Goal: Task Accomplishment & Management: Manage account settings

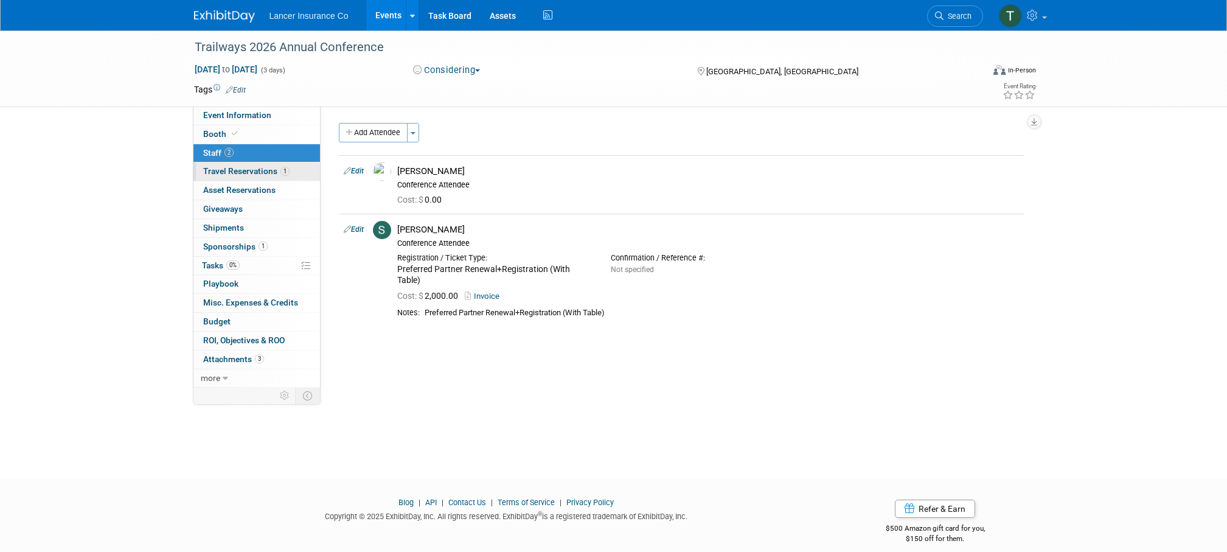
click at [228, 171] on span "Travel Reservations 1" at bounding box center [246, 171] width 86 height 10
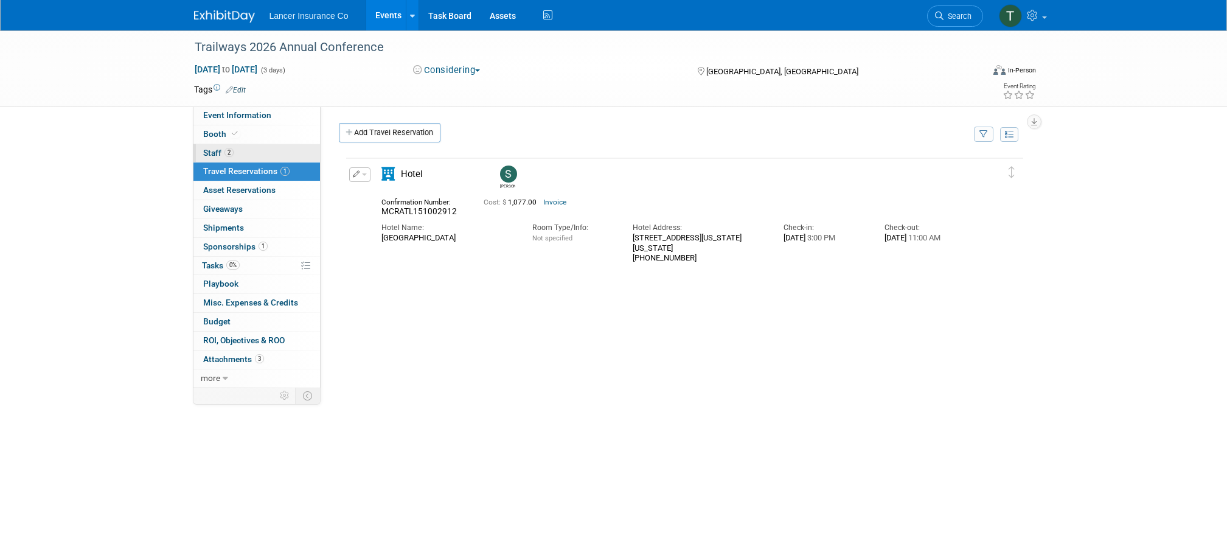
click at [211, 151] on span "Staff 2" at bounding box center [218, 153] width 30 height 10
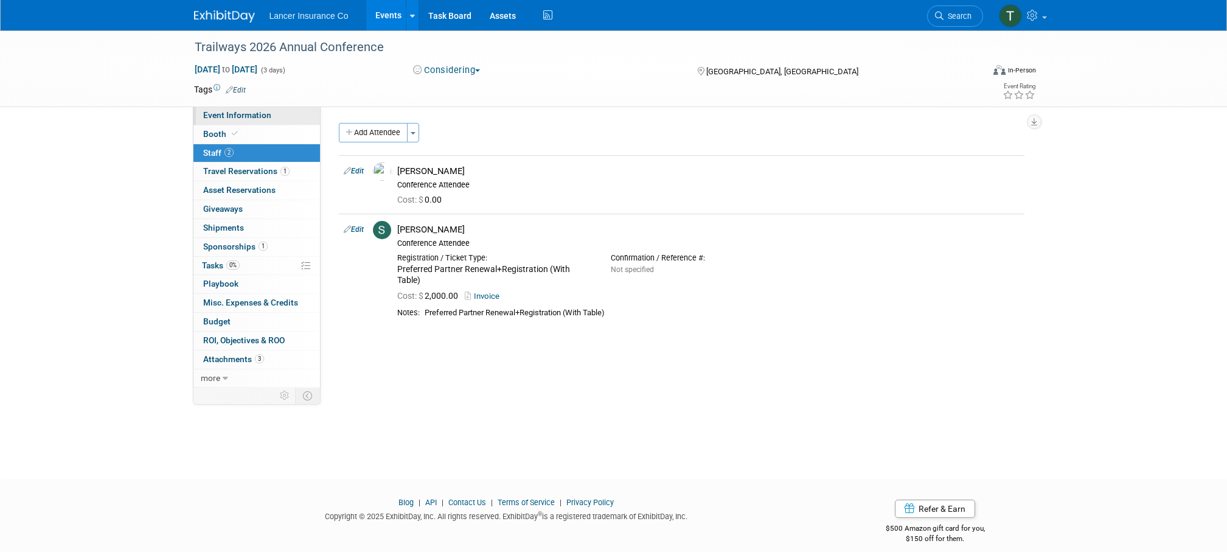
click at [218, 113] on span "Event Information" at bounding box center [237, 115] width 68 height 10
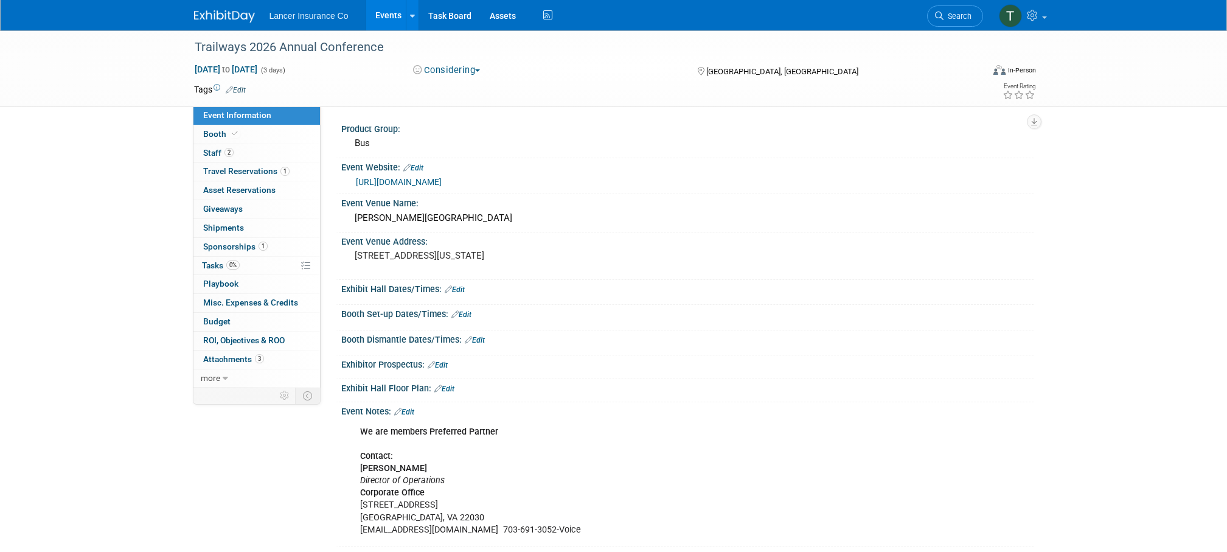
click at [424, 179] on link "https://trailwaysconference.com/" at bounding box center [399, 182] width 86 height 10
click at [208, 133] on span "Booth" at bounding box center [221, 134] width 37 height 10
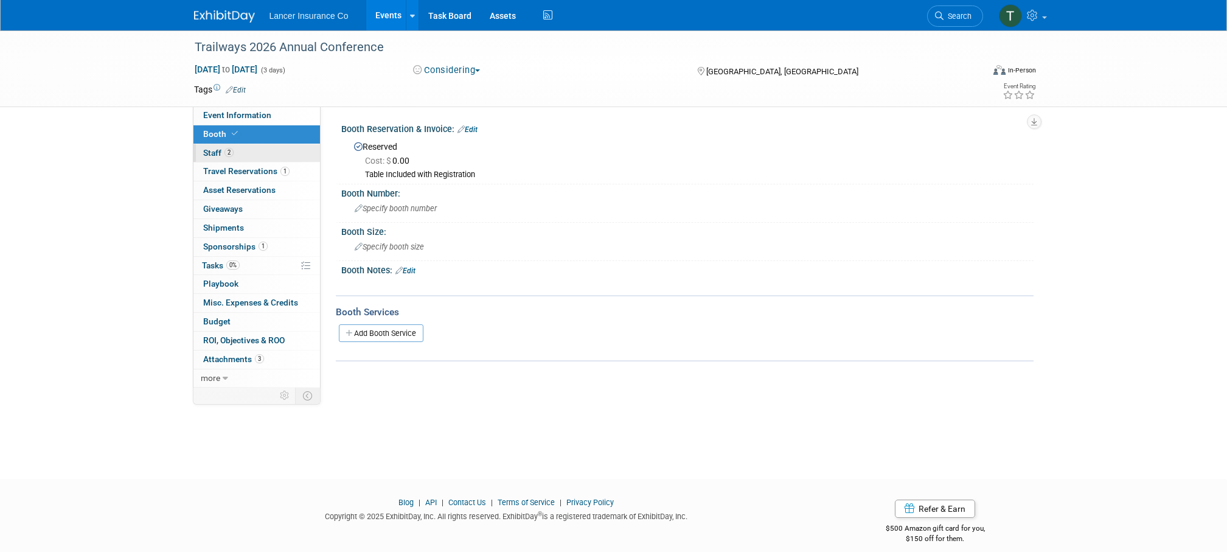
click at [211, 148] on span "Staff 2" at bounding box center [218, 153] width 30 height 10
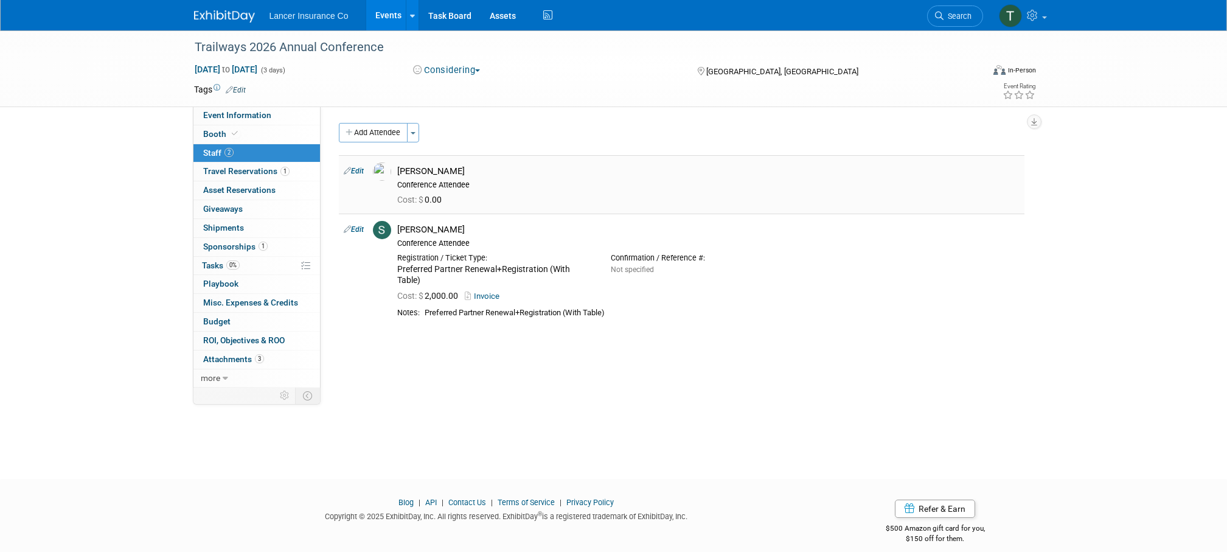
click at [362, 168] on link "Edit" at bounding box center [354, 171] width 20 height 9
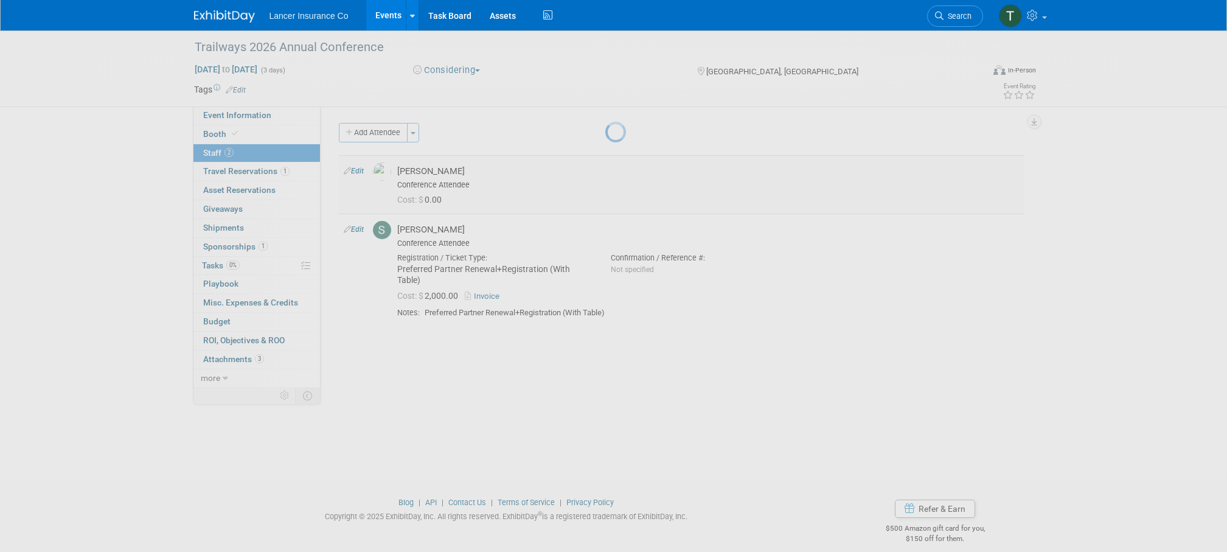
select select "8042267c-401d-43e6-b94c-8bebd65d05ea"
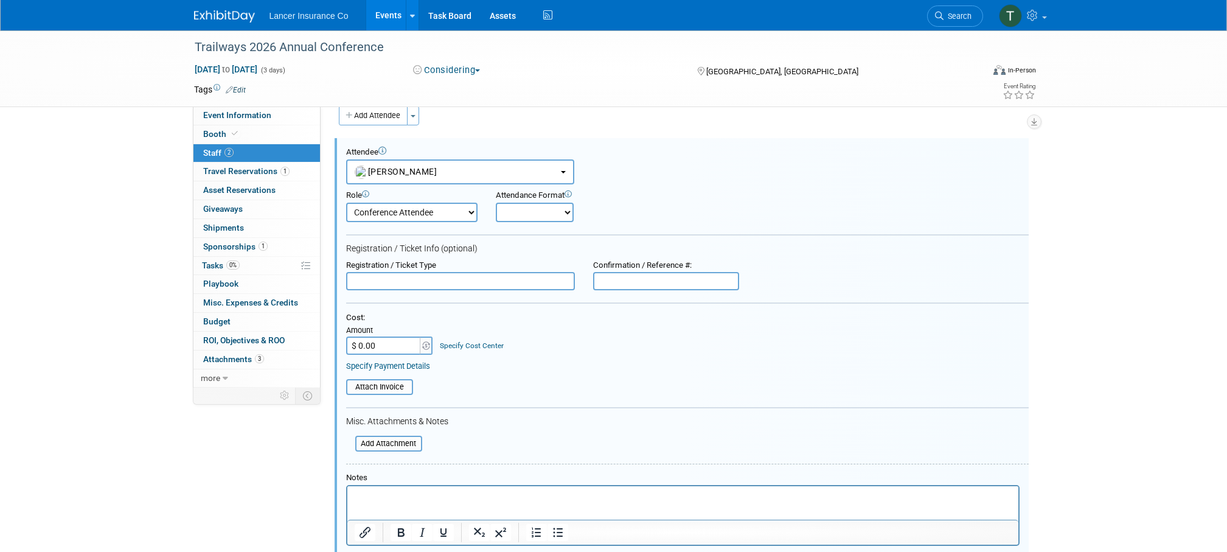
click at [389, 351] on input "$ 0.00" at bounding box center [384, 346] width 76 height 18
type input "$ 610.38"
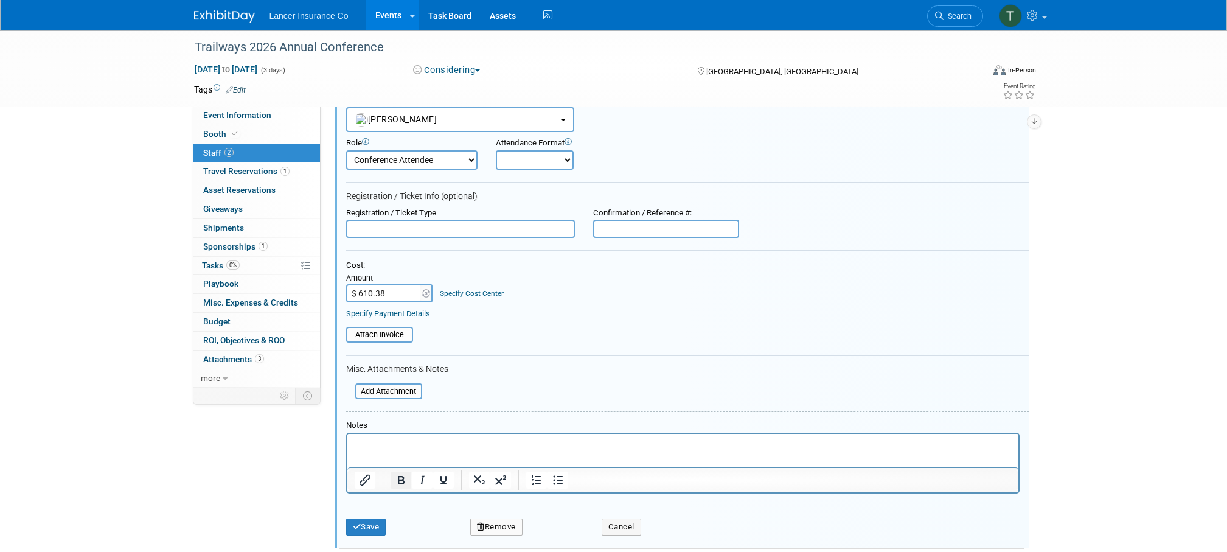
scroll to position [87, 0]
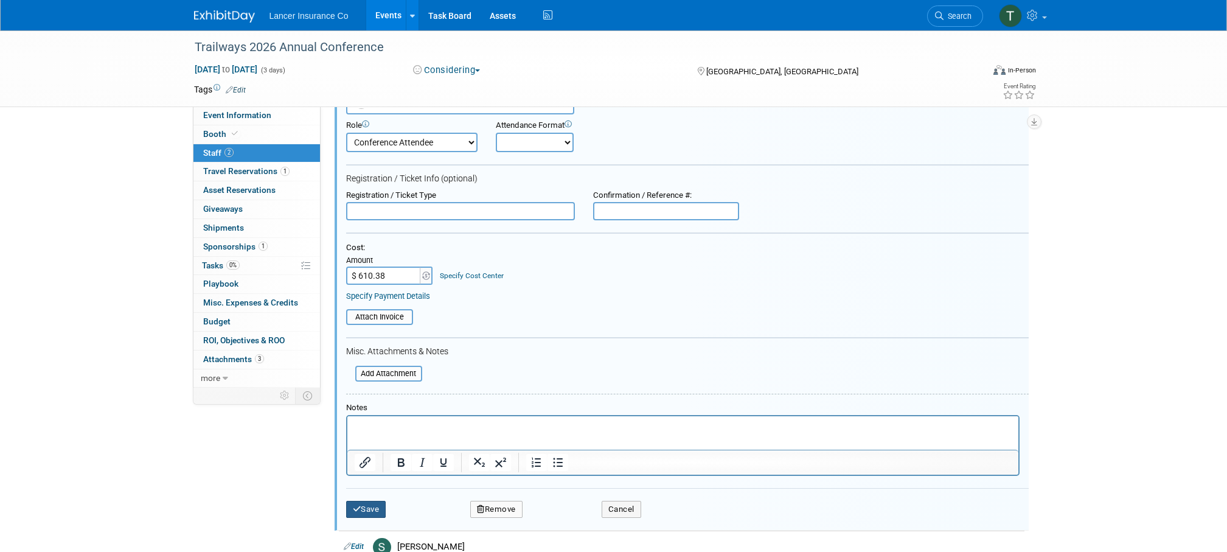
click at [368, 506] on button "Save" at bounding box center [366, 509] width 40 height 17
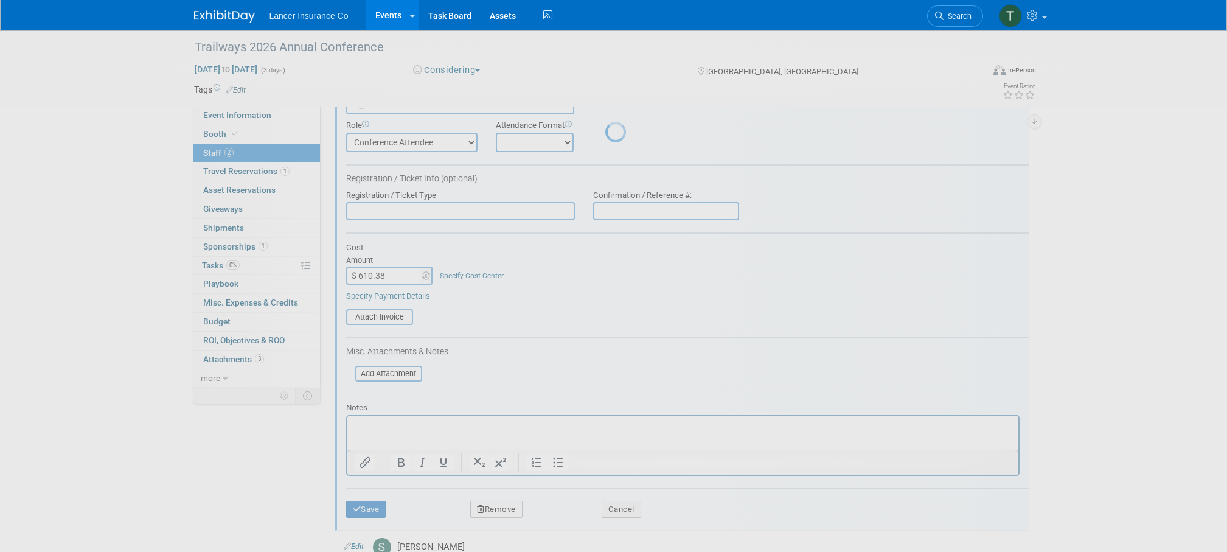
scroll to position [12, 0]
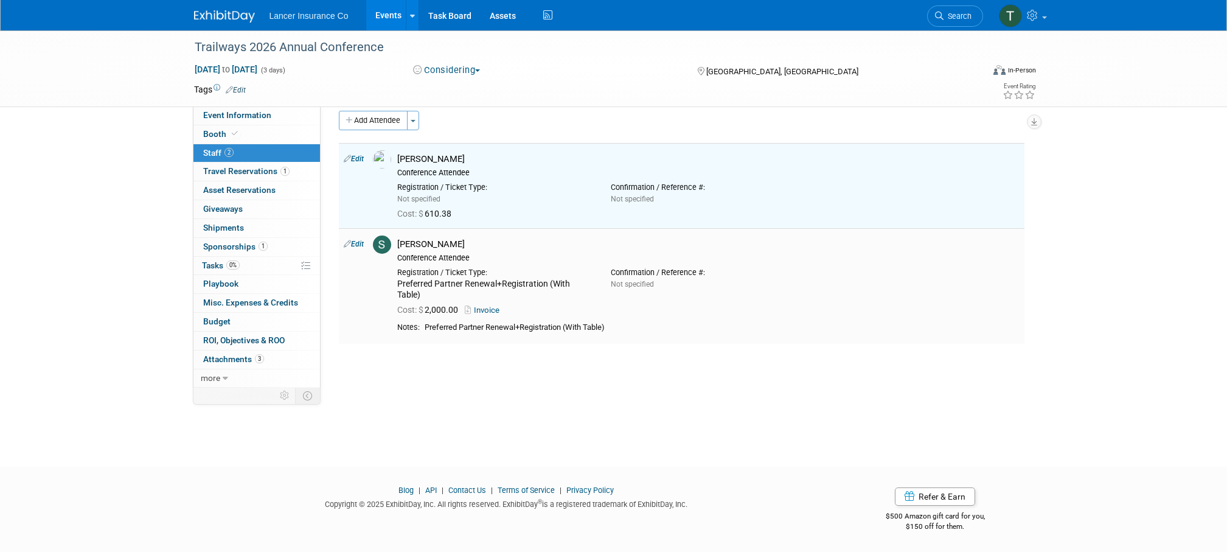
click at [494, 311] on link "Invoice" at bounding box center [485, 310] width 40 height 9
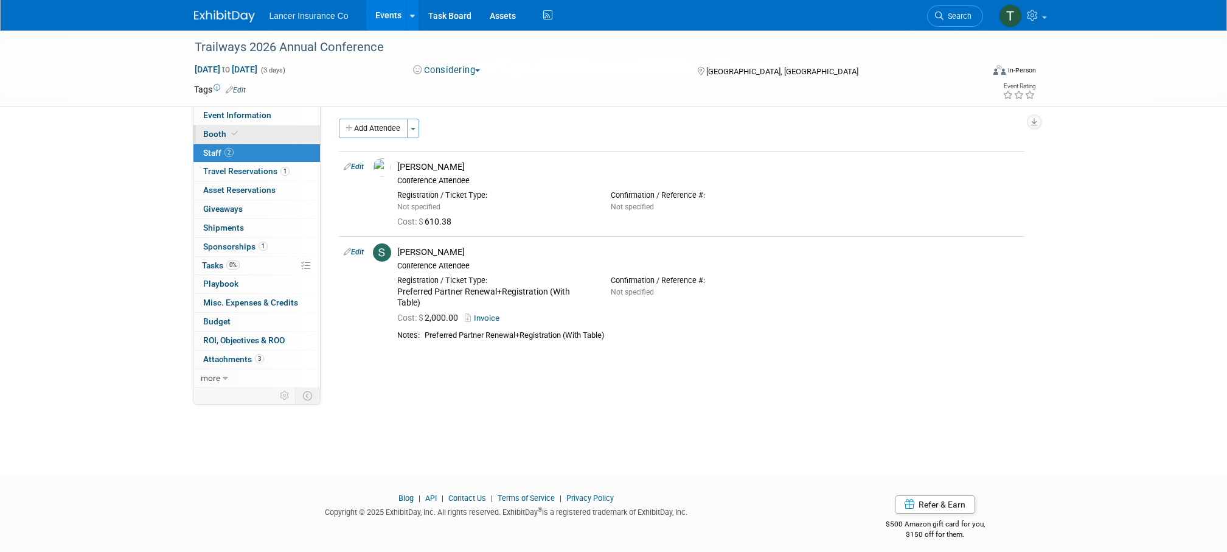
scroll to position [0, 0]
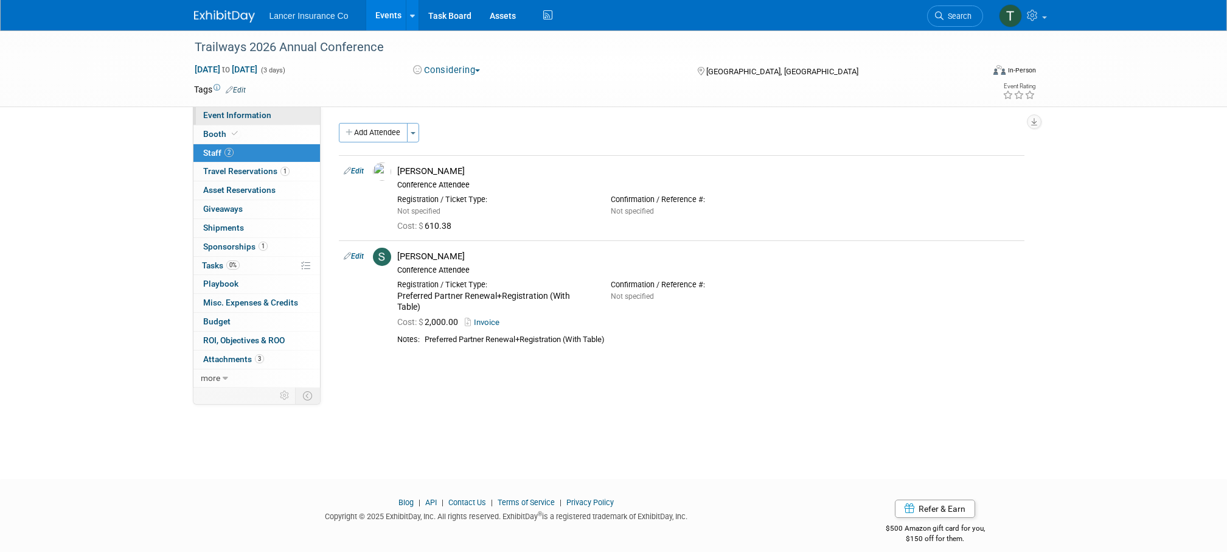
click at [231, 111] on span "Event Information" at bounding box center [237, 115] width 68 height 10
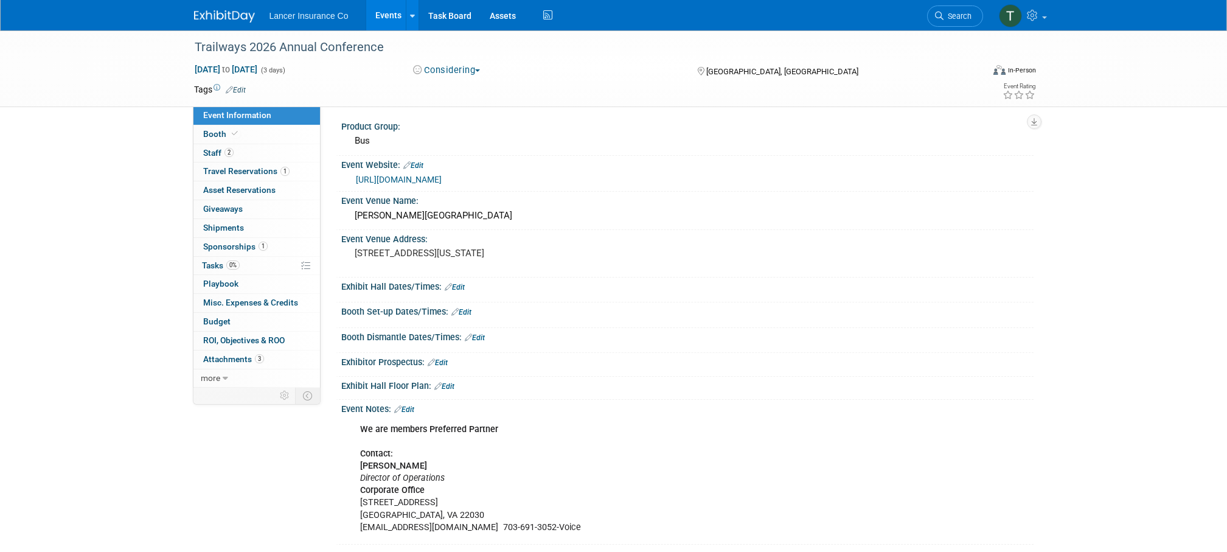
scroll to position [5, 0]
drag, startPoint x: 424, startPoint y: 462, endPoint x: 362, endPoint y: 464, distance: 62.1
click at [362, 464] on div "We are members Preferred Partner Contact: Sabina Dhami Director of Operations C…" at bounding box center [626, 476] width 548 height 122
copy b "Sabina Dhami"
click at [213, 155] on span "Staff 2" at bounding box center [218, 153] width 30 height 10
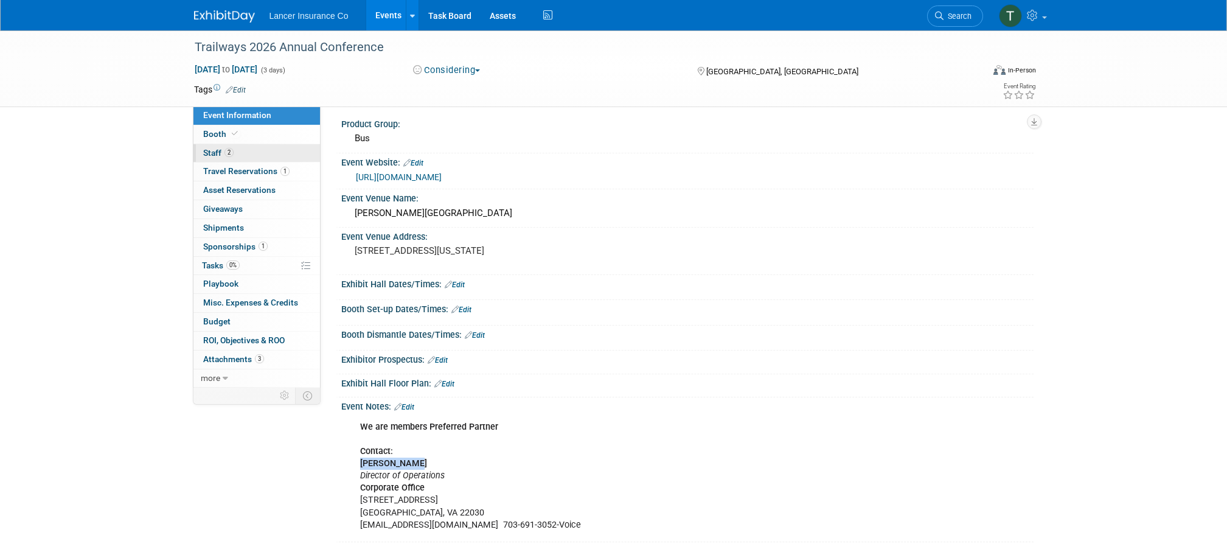
scroll to position [0, 0]
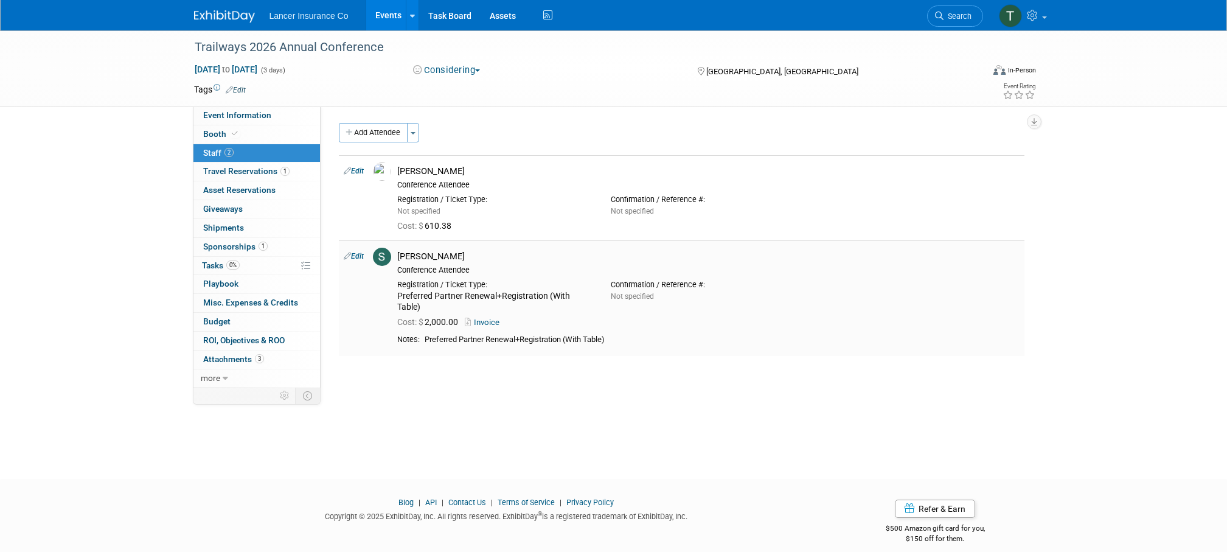
click at [362, 253] on link "Edit" at bounding box center [354, 256] width 20 height 9
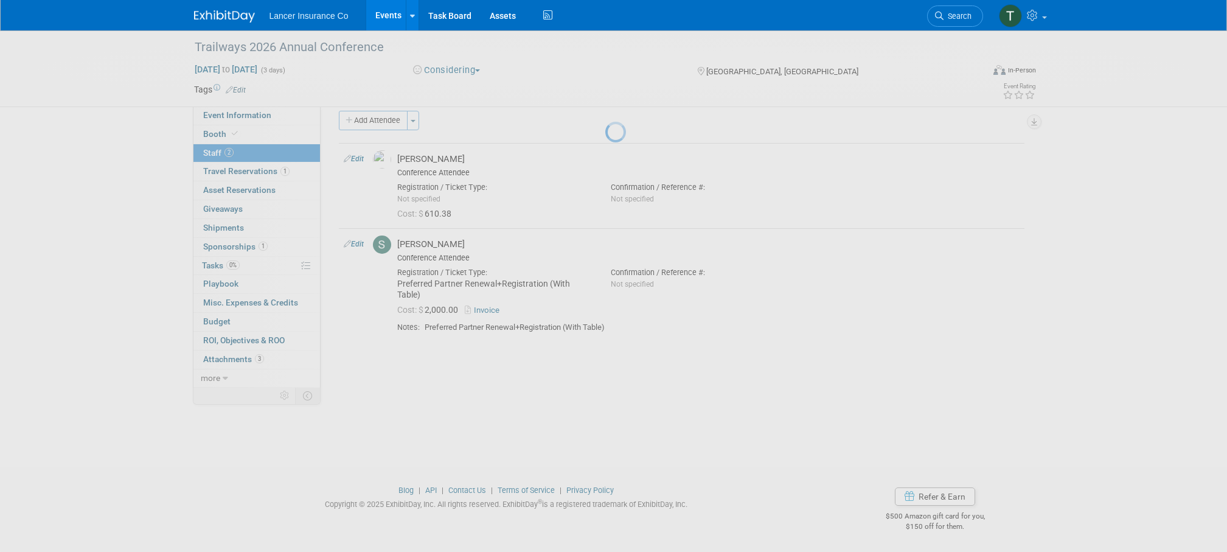
select select "3dfd41bf-a09a-45fb-9254-cf35de489ccf"
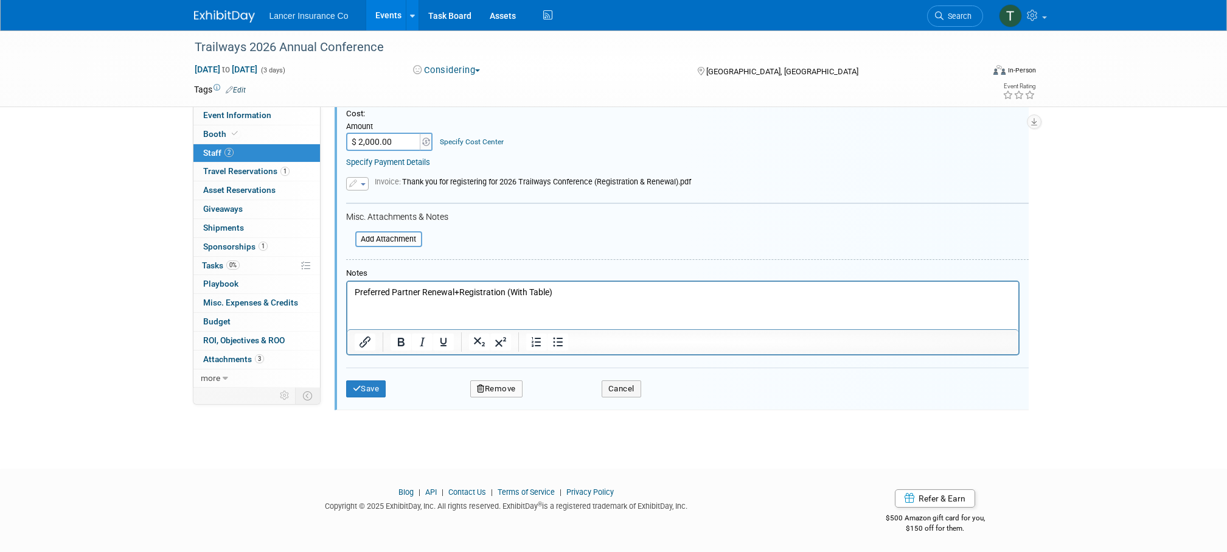
scroll to position [308, 0]
click at [573, 294] on p "Preferred Partner Renewal+Registration (With Table)" at bounding box center [682, 291] width 657 height 12
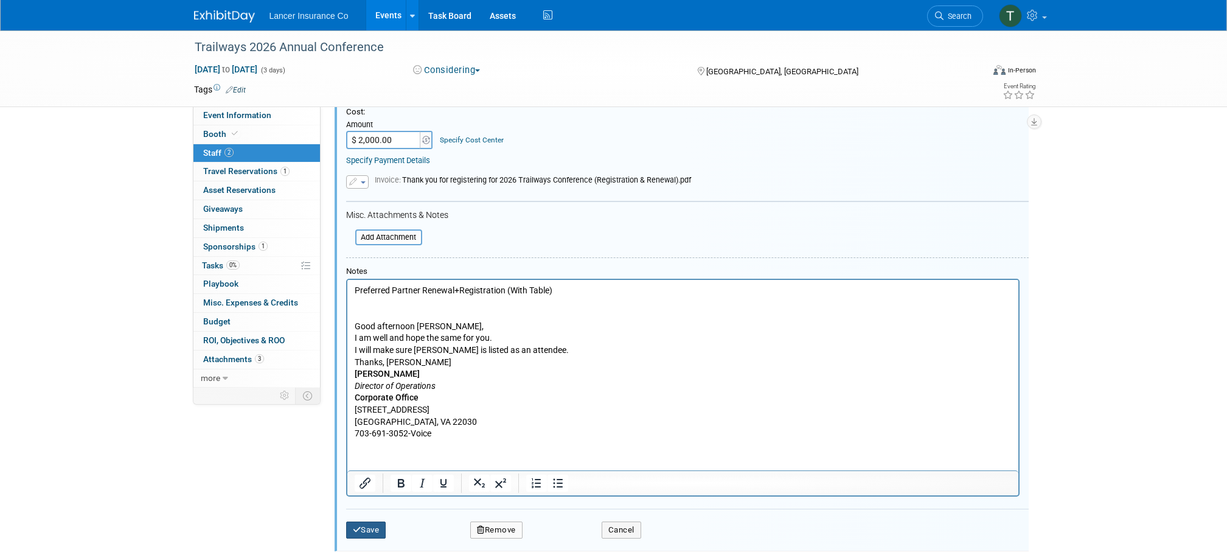
click at [375, 529] on button "Save" at bounding box center [366, 530] width 40 height 17
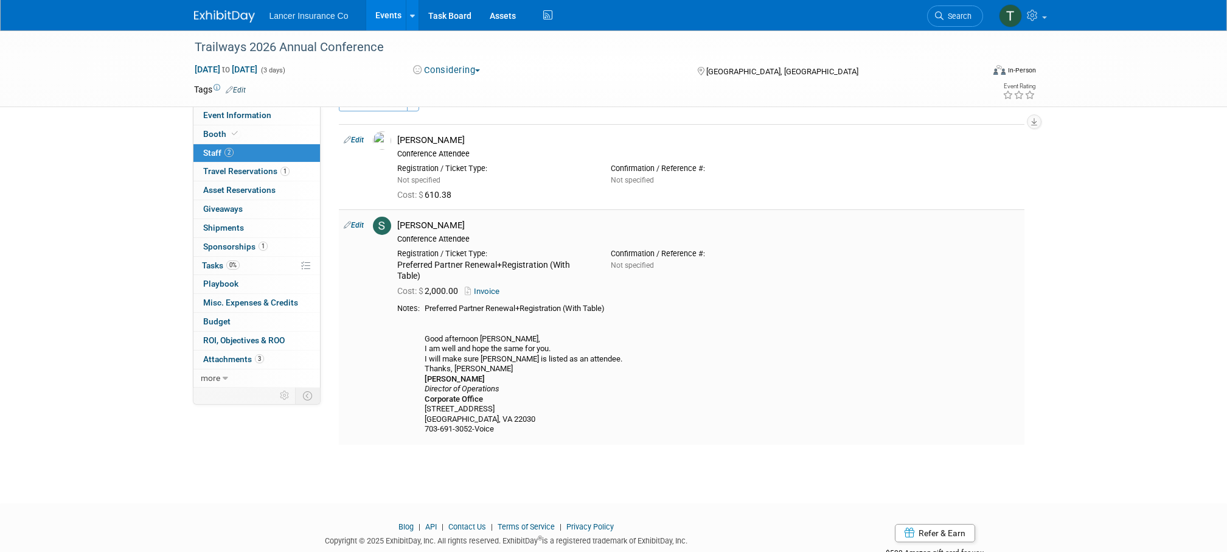
scroll to position [0, 0]
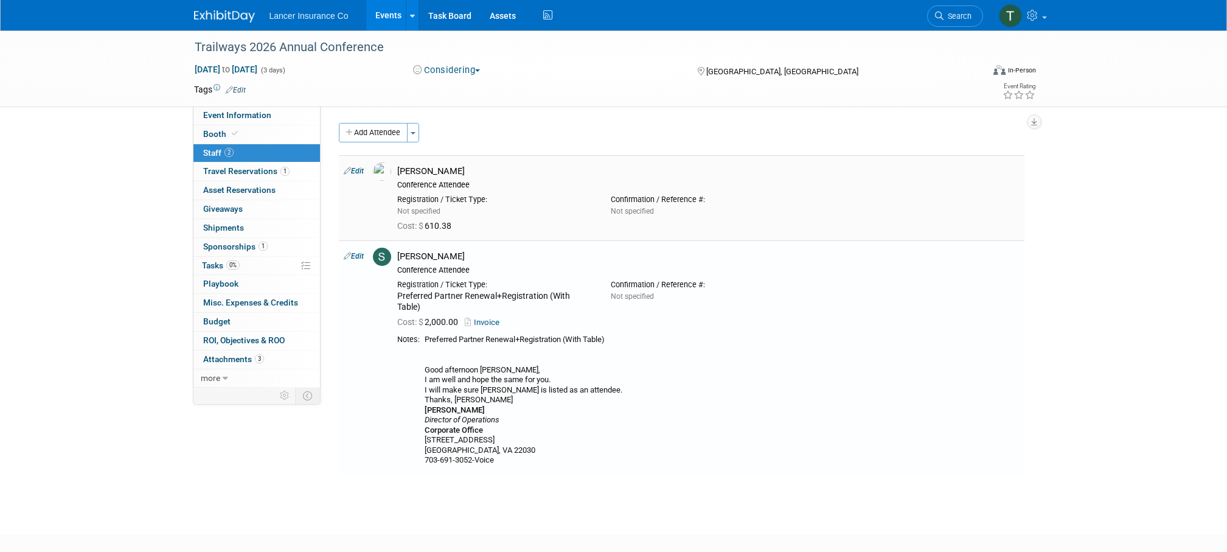
click at [358, 168] on link "Edit" at bounding box center [354, 171] width 20 height 9
select select "8042267c-401d-43e6-b94c-8bebd65d05ea"
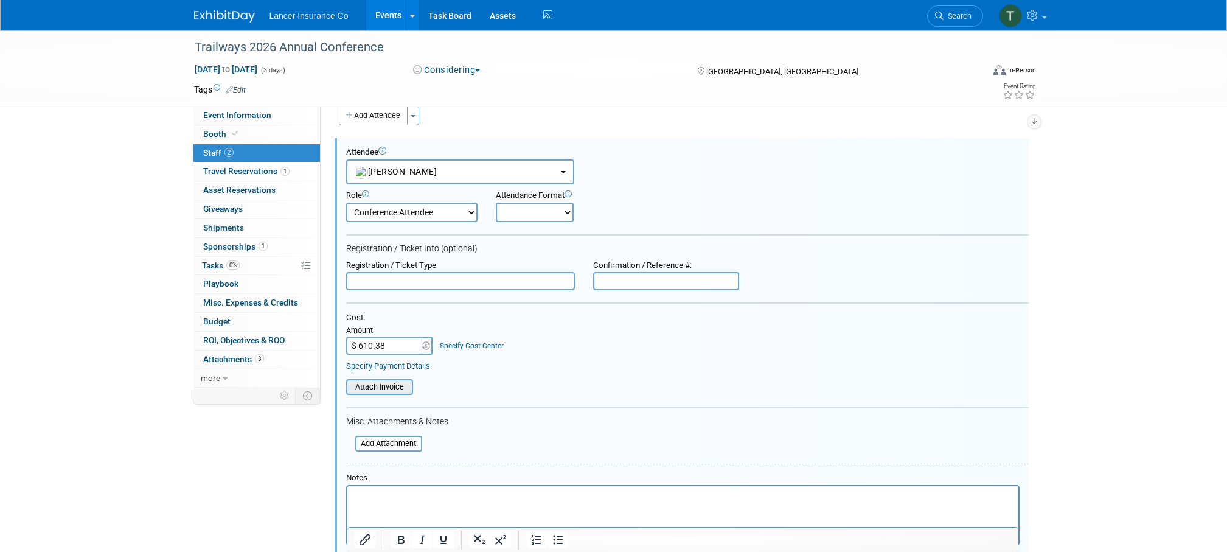
click at [385, 386] on input "file" at bounding box center [339, 386] width 145 height 13
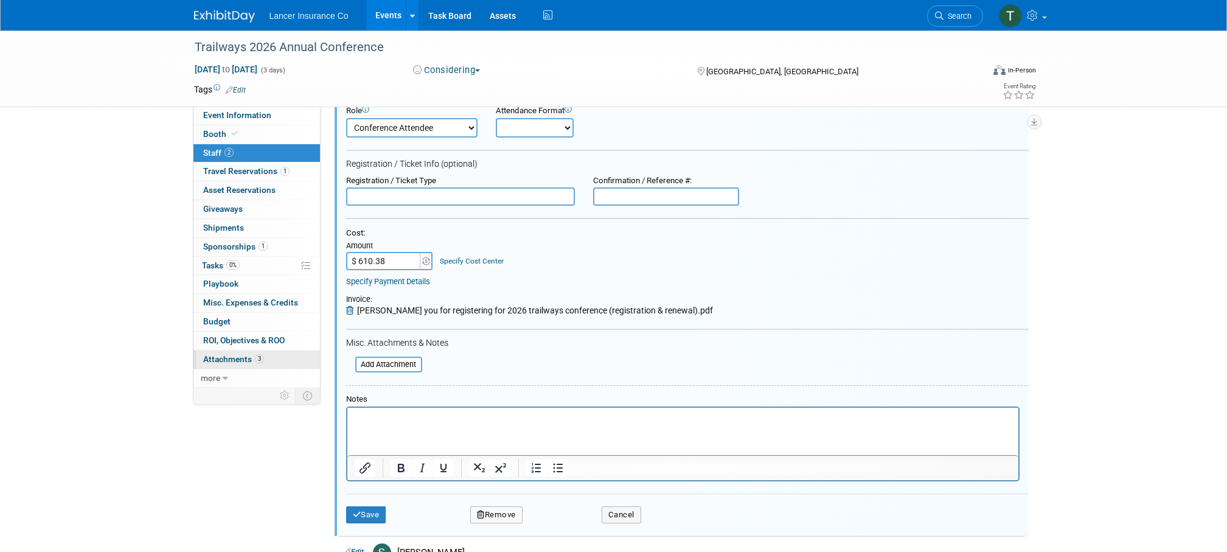
scroll to position [250, 0]
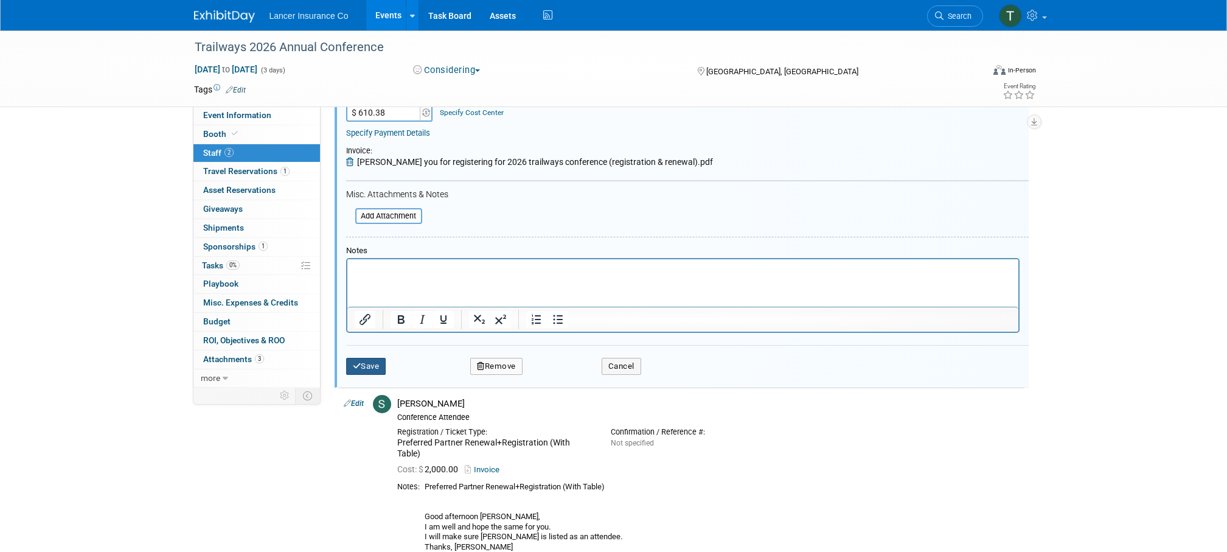
click at [368, 360] on button "Save" at bounding box center [366, 366] width 40 height 17
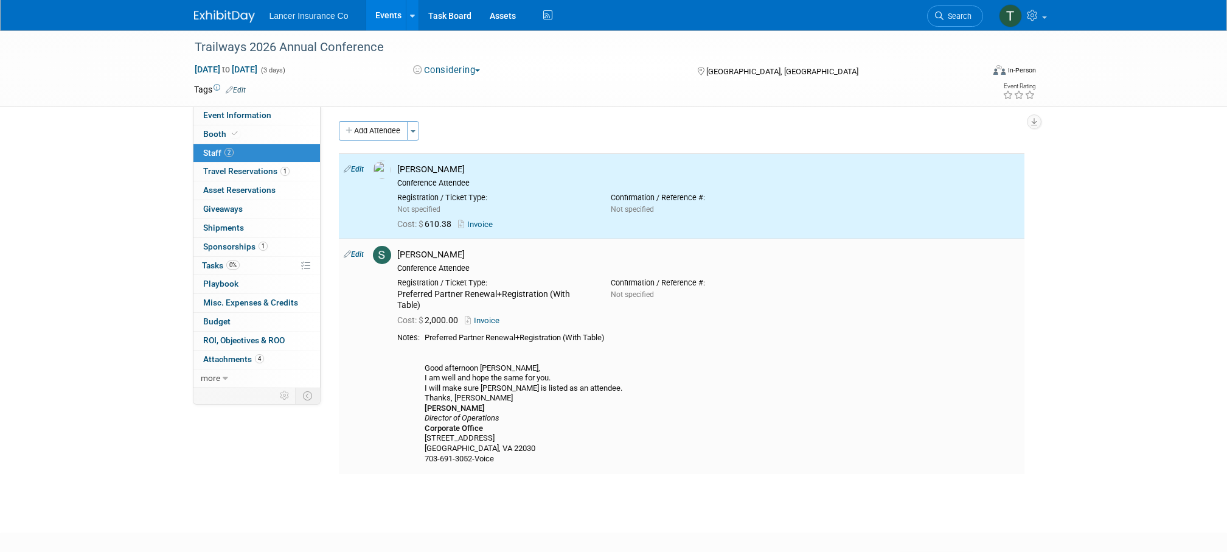
scroll to position [0, 0]
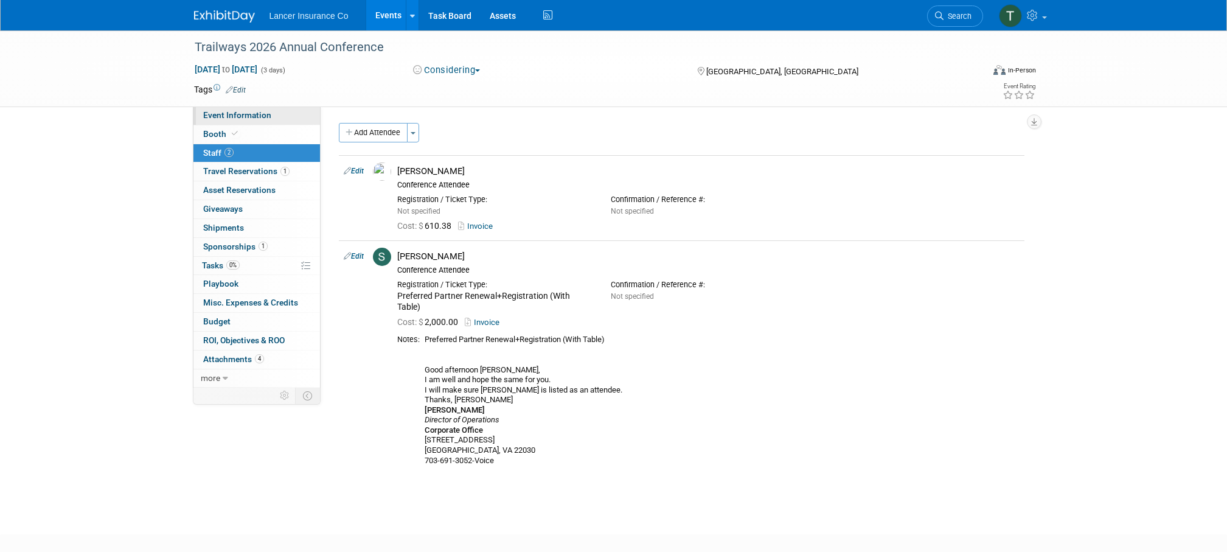
click at [218, 114] on span "Event Information" at bounding box center [237, 115] width 68 height 10
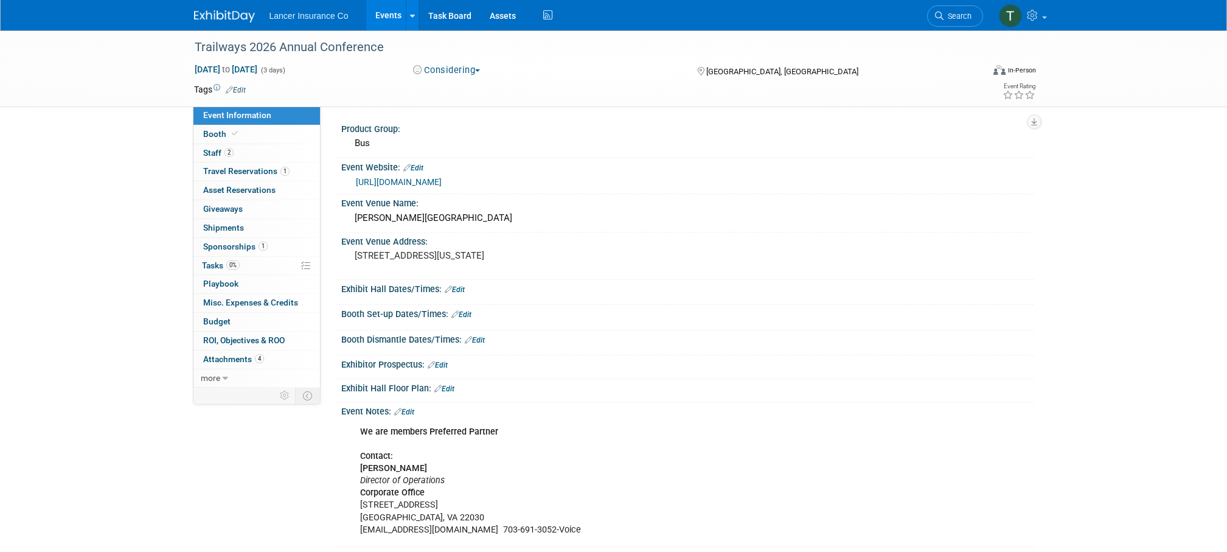
click at [380, 181] on link "https://trailwaysconference.com/" at bounding box center [399, 182] width 86 height 10
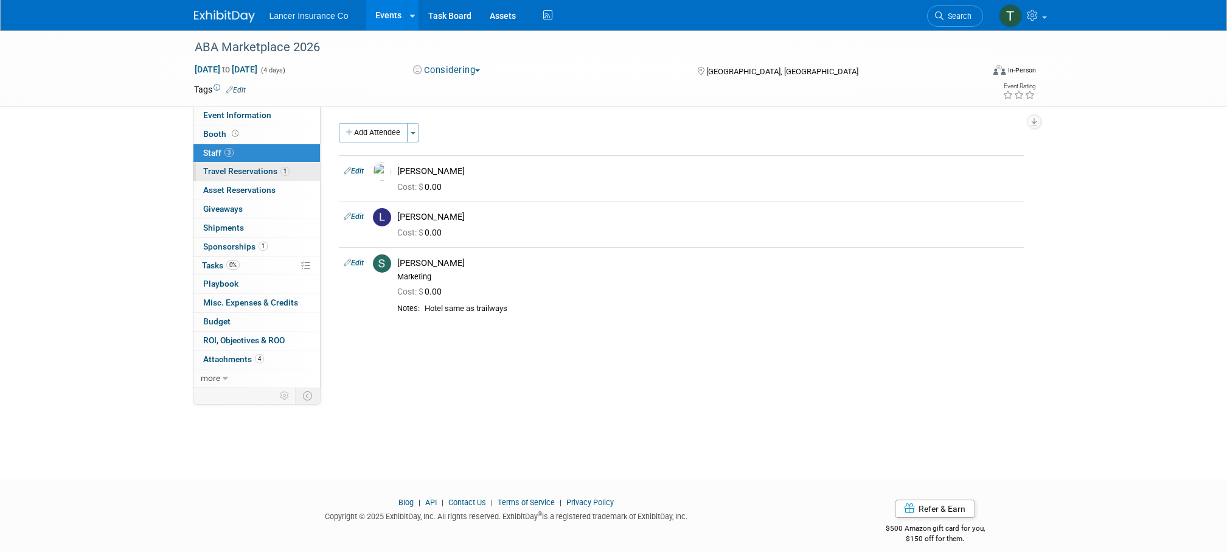
click at [251, 174] on span "Travel Reservations 1" at bounding box center [246, 171] width 86 height 10
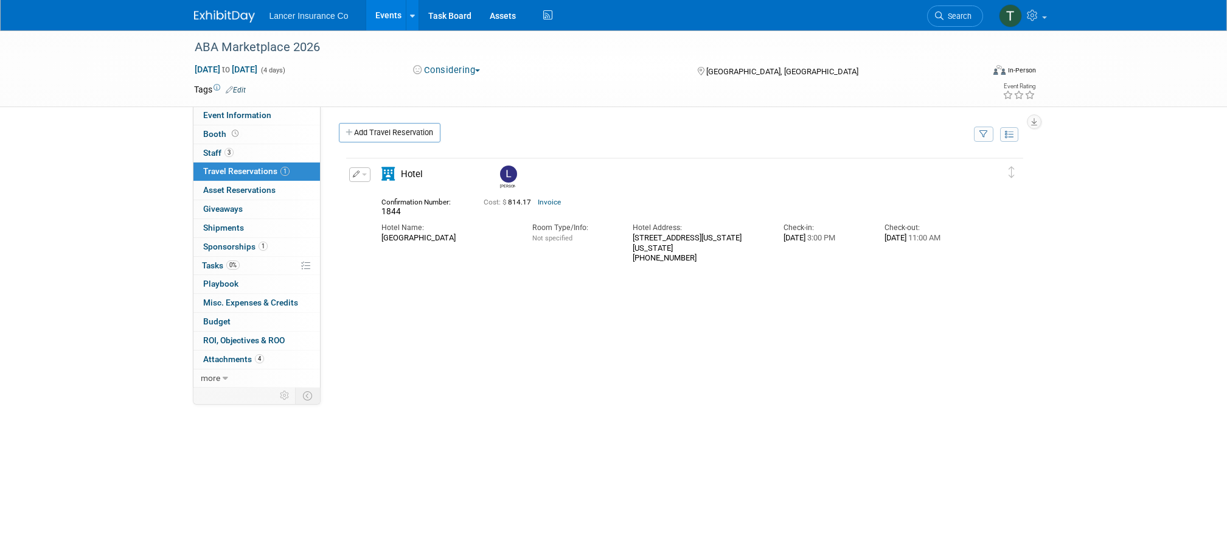
click at [227, 169] on span "Travel Reservations 1" at bounding box center [246, 171] width 86 height 10
click at [221, 150] on span "Staff 3" at bounding box center [218, 153] width 30 height 10
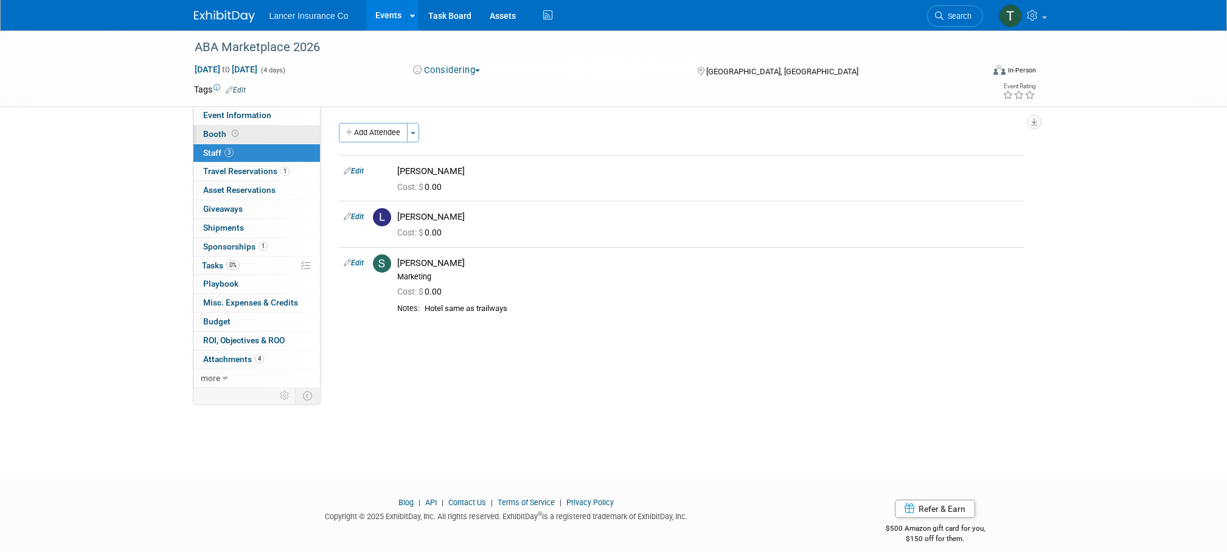
click at [218, 134] on span "Booth" at bounding box center [222, 134] width 38 height 10
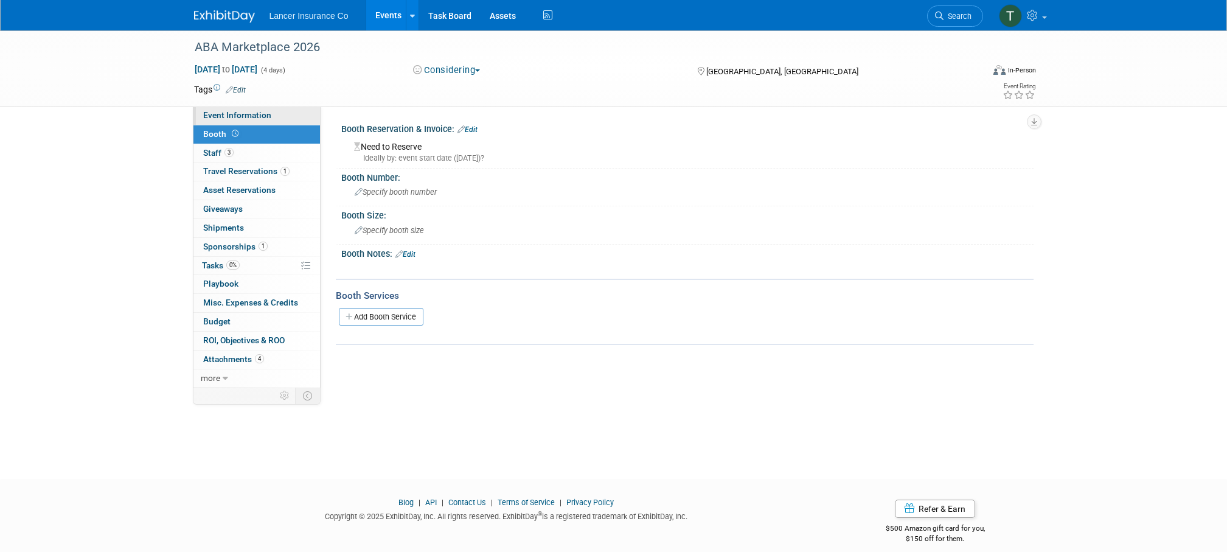
click at [239, 117] on span "Event Information" at bounding box center [237, 115] width 68 height 10
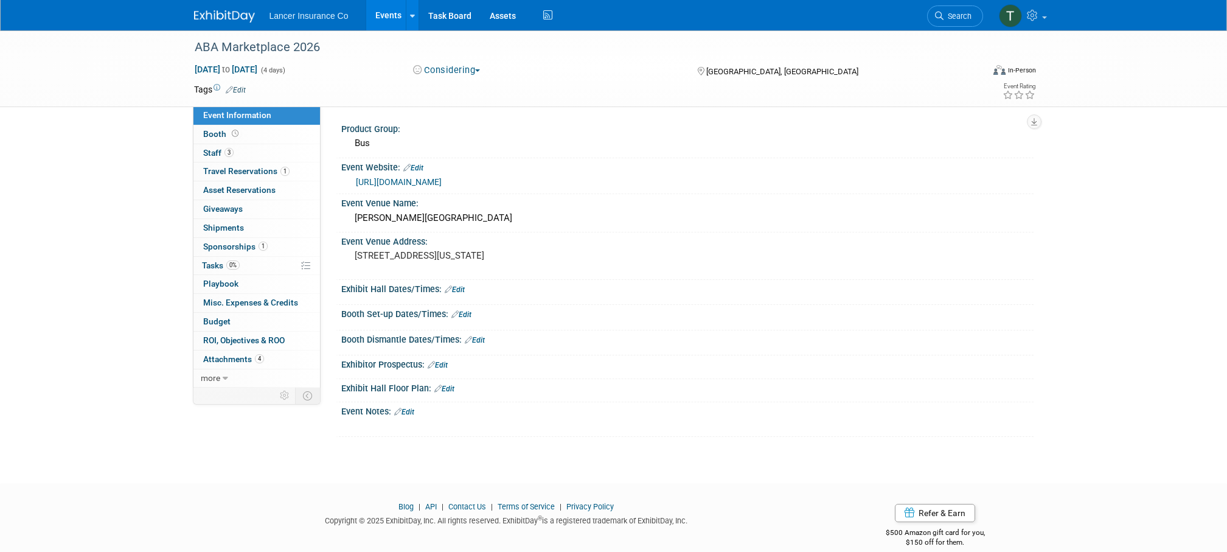
click at [426, 181] on link "https://www.buses.org/event-category/future-marketplace-dates/" at bounding box center [399, 182] width 86 height 10
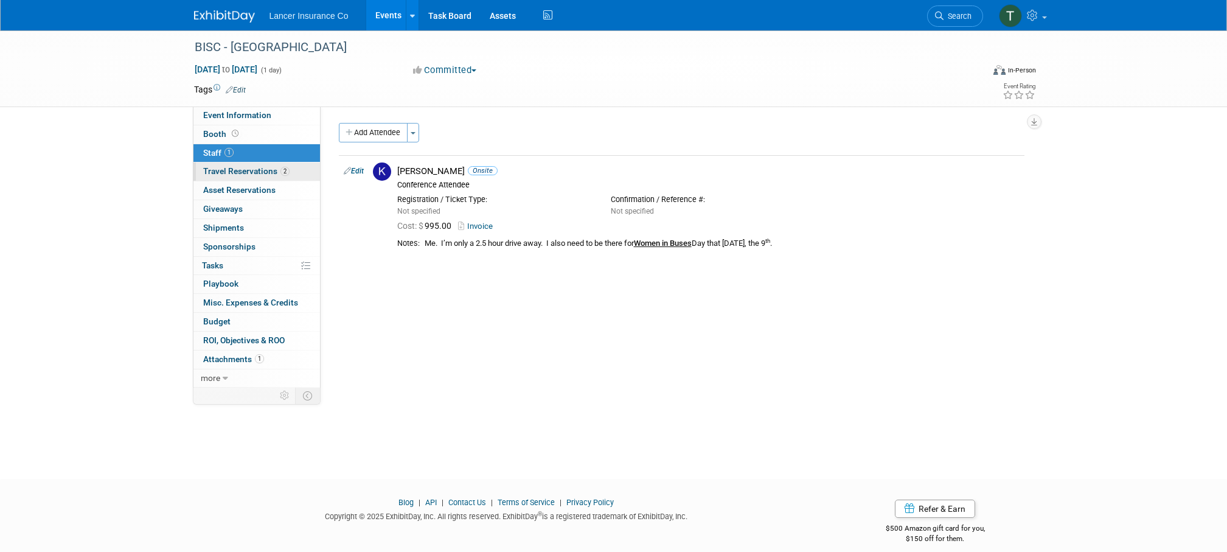
click at [225, 168] on span "Travel Reservations 2" at bounding box center [246, 171] width 86 height 10
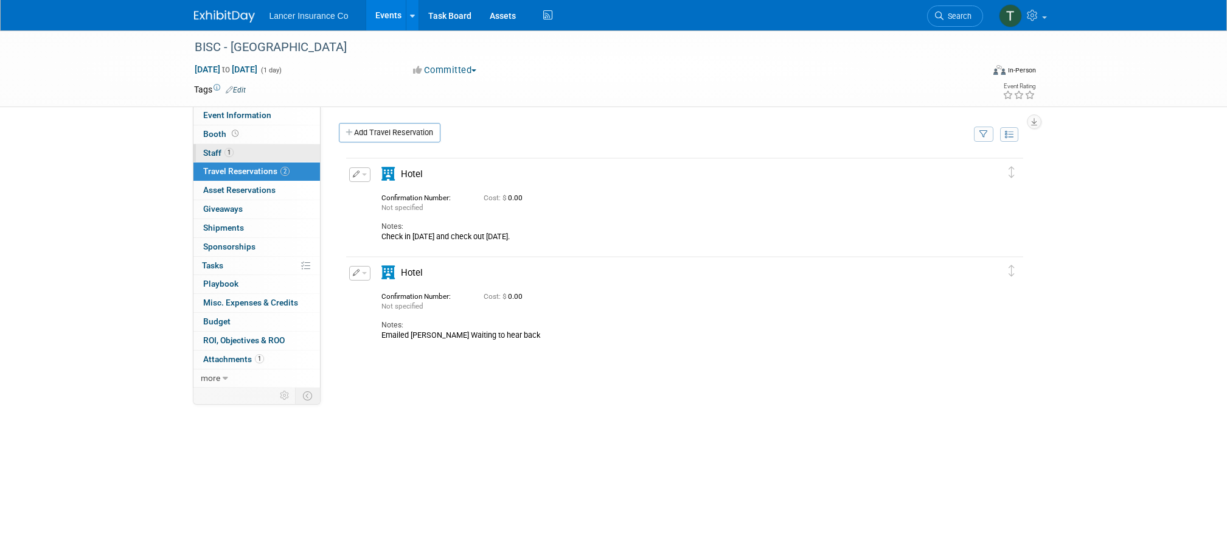
click at [211, 148] on span "Staff 1" at bounding box center [218, 153] width 30 height 10
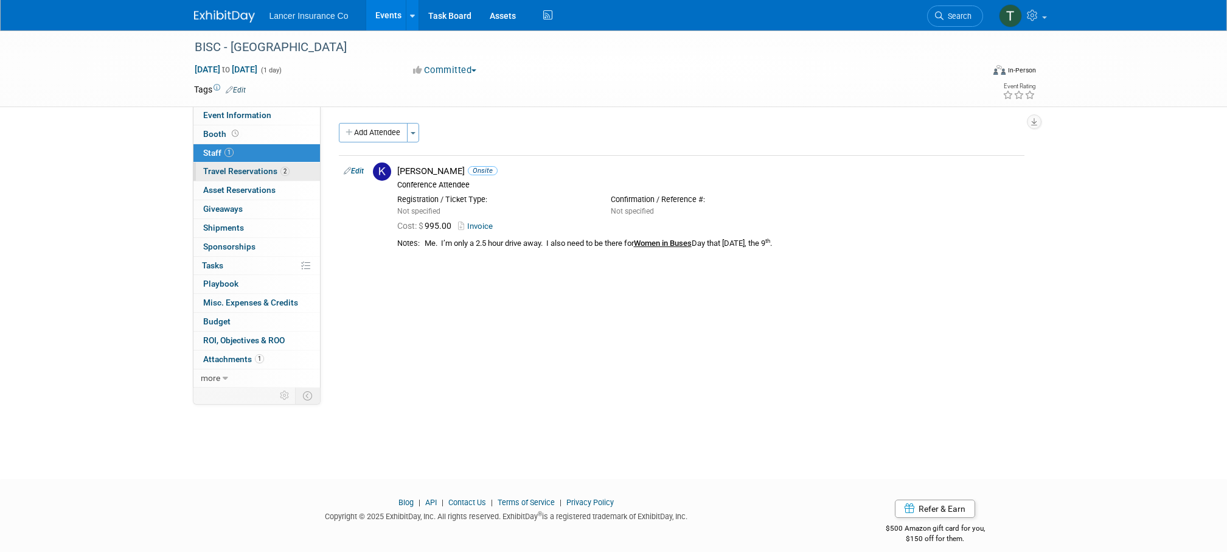
click at [220, 172] on span "Travel Reservations 2" at bounding box center [246, 171] width 86 height 10
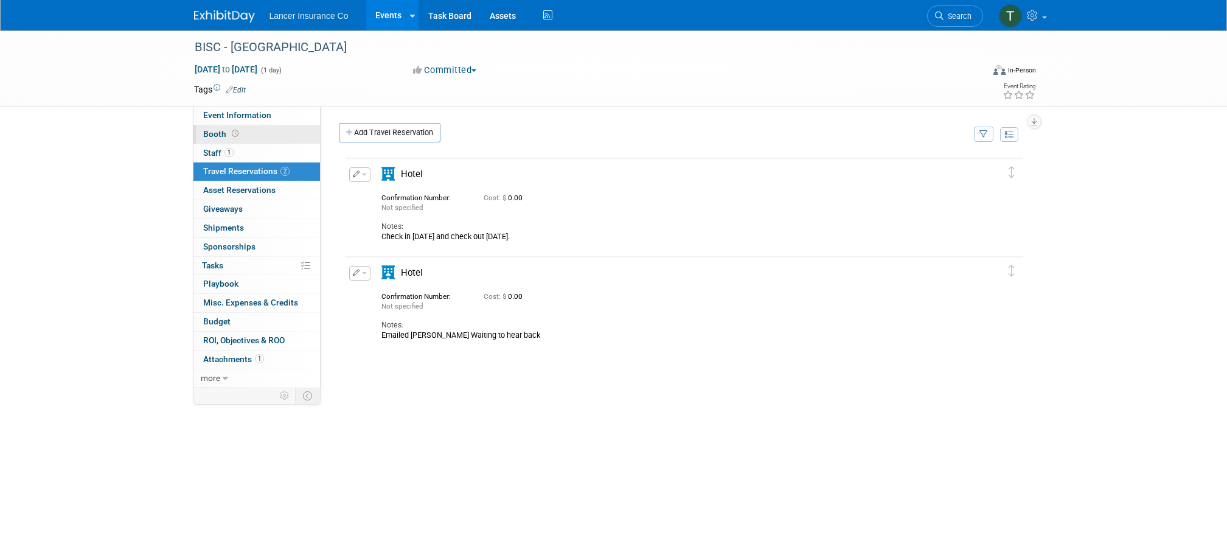
click at [219, 135] on span "Booth" at bounding box center [222, 134] width 38 height 10
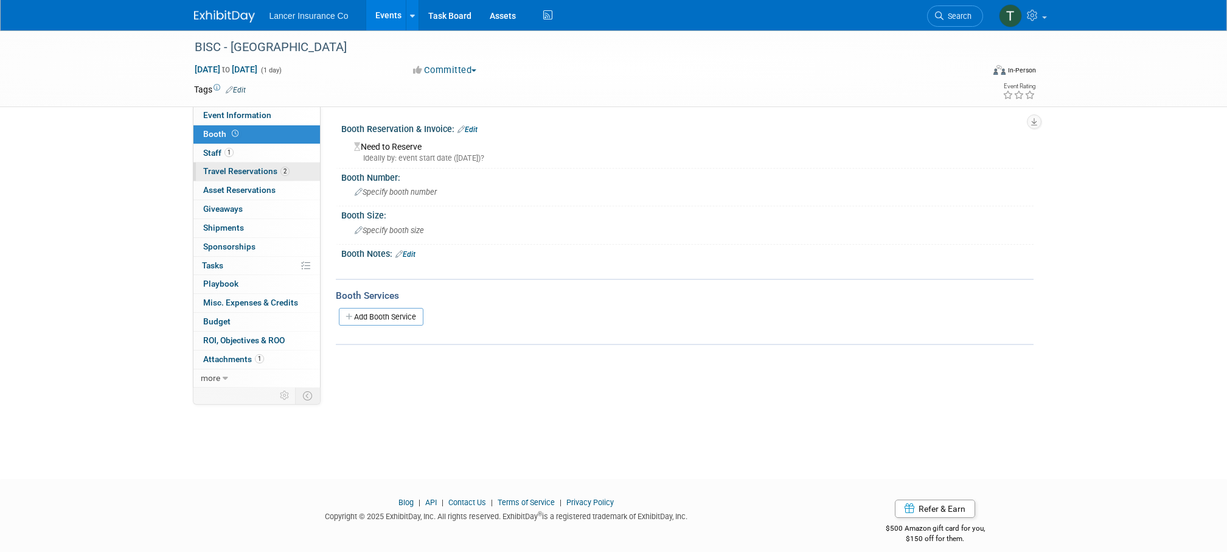
click at [232, 172] on span "Travel Reservations 2" at bounding box center [246, 171] width 86 height 10
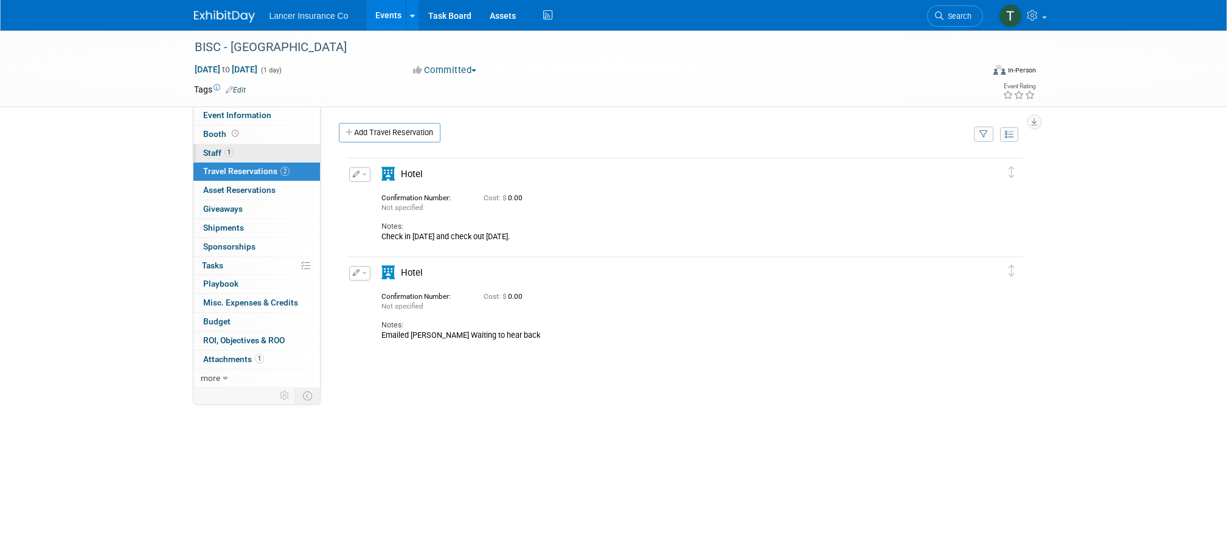
click at [213, 153] on span "Staff 1" at bounding box center [218, 153] width 30 height 10
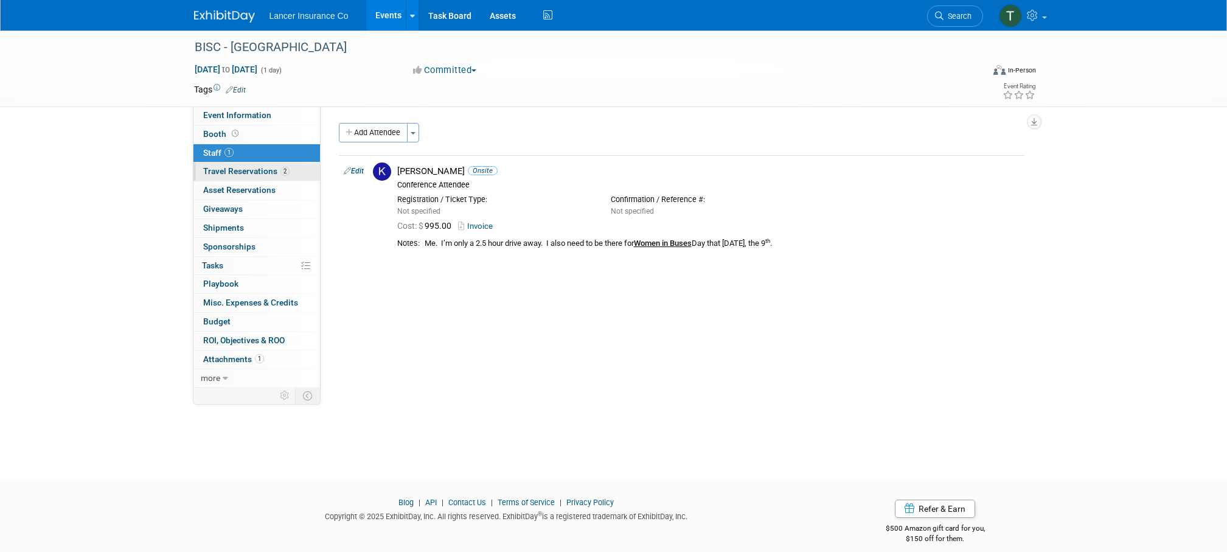
click at [231, 171] on span "Travel Reservations 2" at bounding box center [246, 171] width 86 height 10
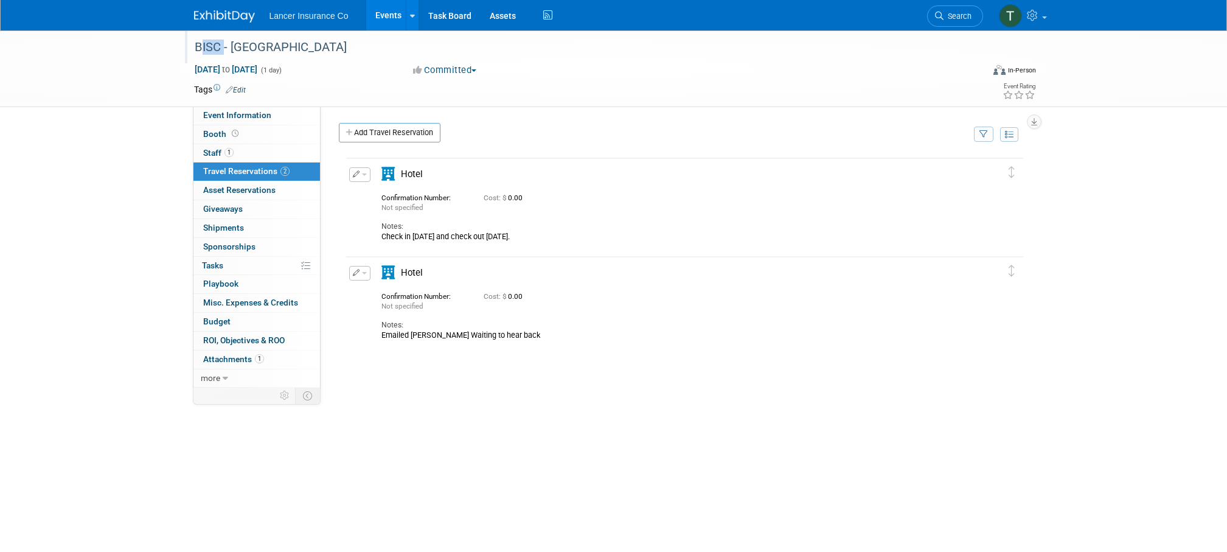
drag, startPoint x: 193, startPoint y: 47, endPoint x: 218, endPoint y: 48, distance: 25.6
click at [218, 48] on div "BISC - Reno" at bounding box center [577, 48] width 775 height 22
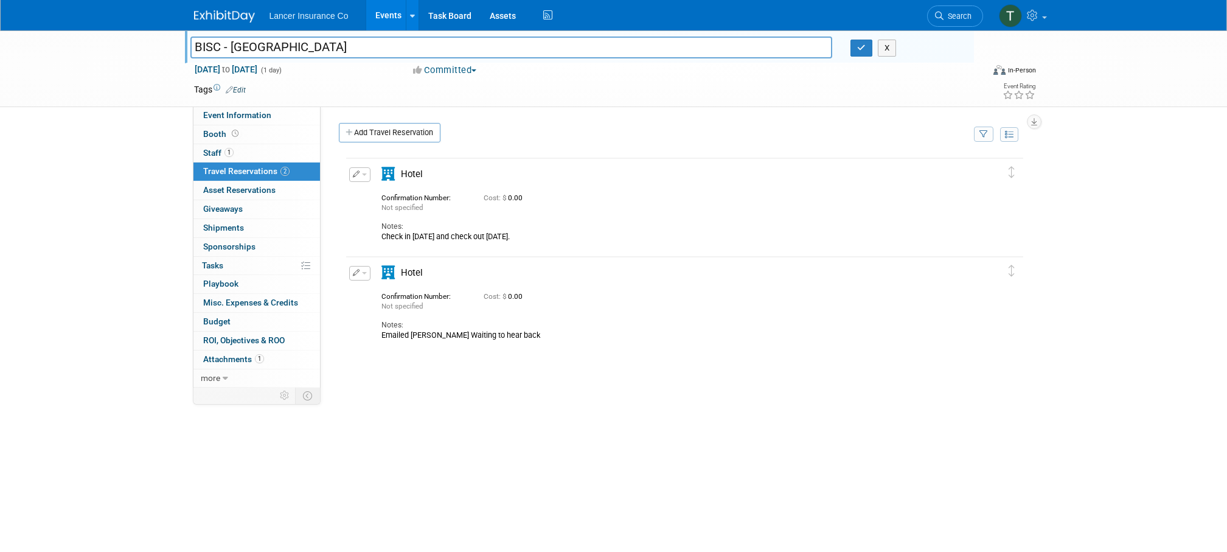
drag, startPoint x: 221, startPoint y: 47, endPoint x: 195, endPoint y: 47, distance: 26.2
click at [195, 47] on input "BISC - Reno" at bounding box center [511, 47] width 643 height 21
click at [83, 202] on div "BISC - Reno BISC - Reno X Jan 11, 2026 to Jan 11, 2026 (1 day) Jan 11, 2026 to …" at bounding box center [613, 288] width 1227 height 517
click at [211, 190] on span "Asset Reservations 0" at bounding box center [239, 190] width 72 height 10
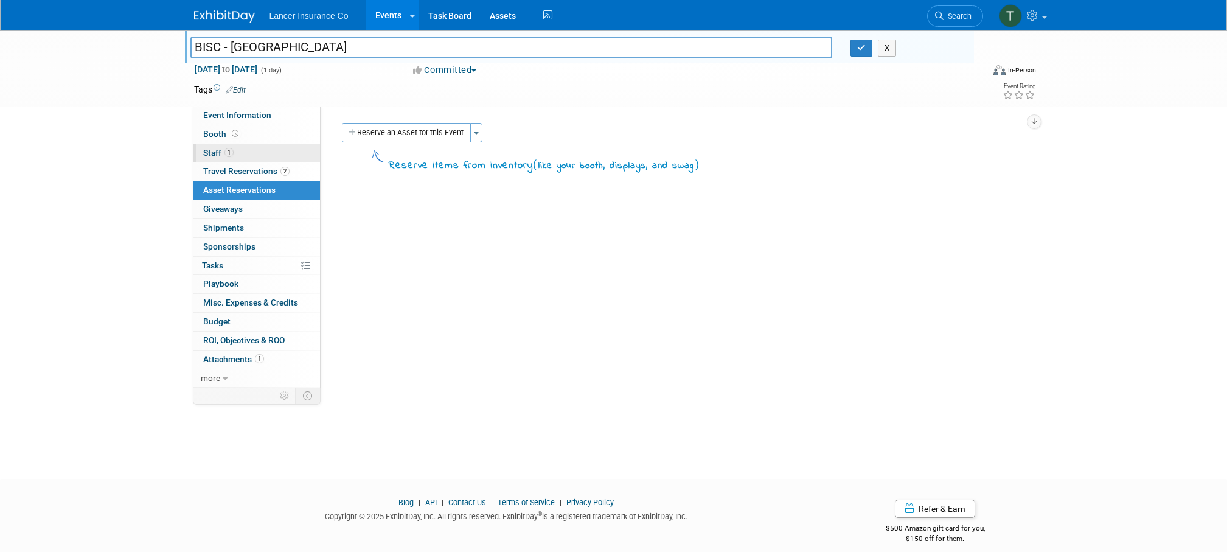
click at [218, 153] on span "Staff 1" at bounding box center [218, 153] width 30 height 10
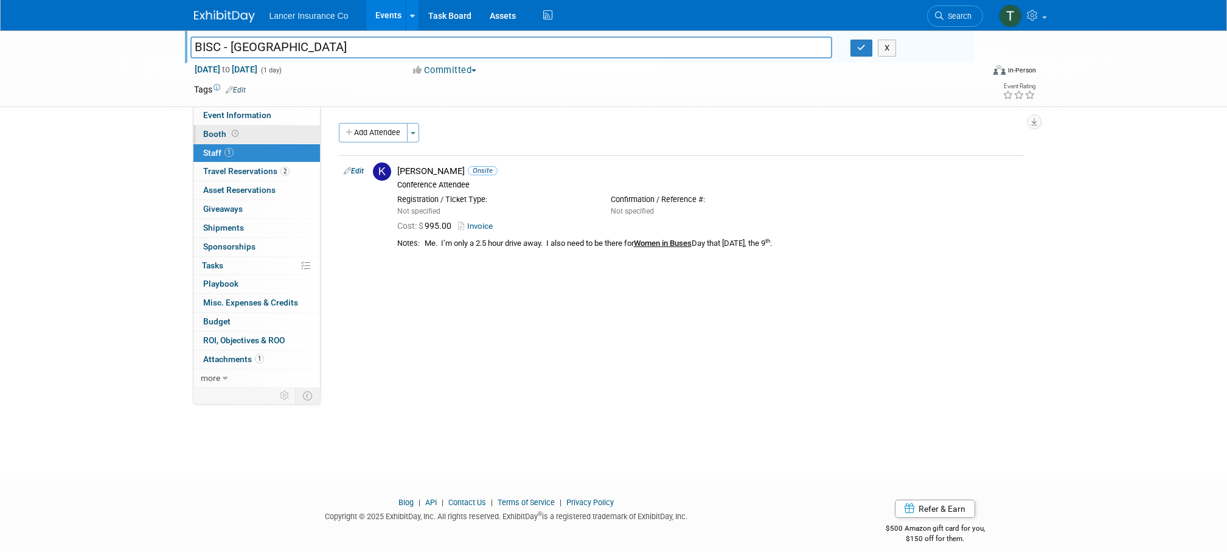
click at [212, 138] on span "Booth" at bounding box center [222, 134] width 38 height 10
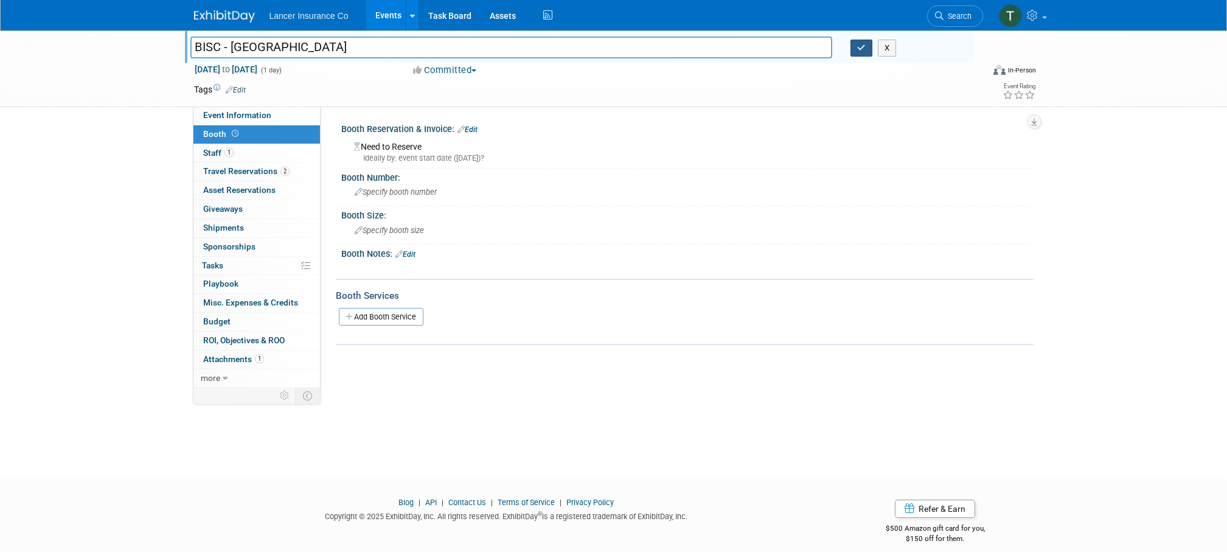
click at [864, 46] on icon "button" at bounding box center [861, 48] width 9 height 8
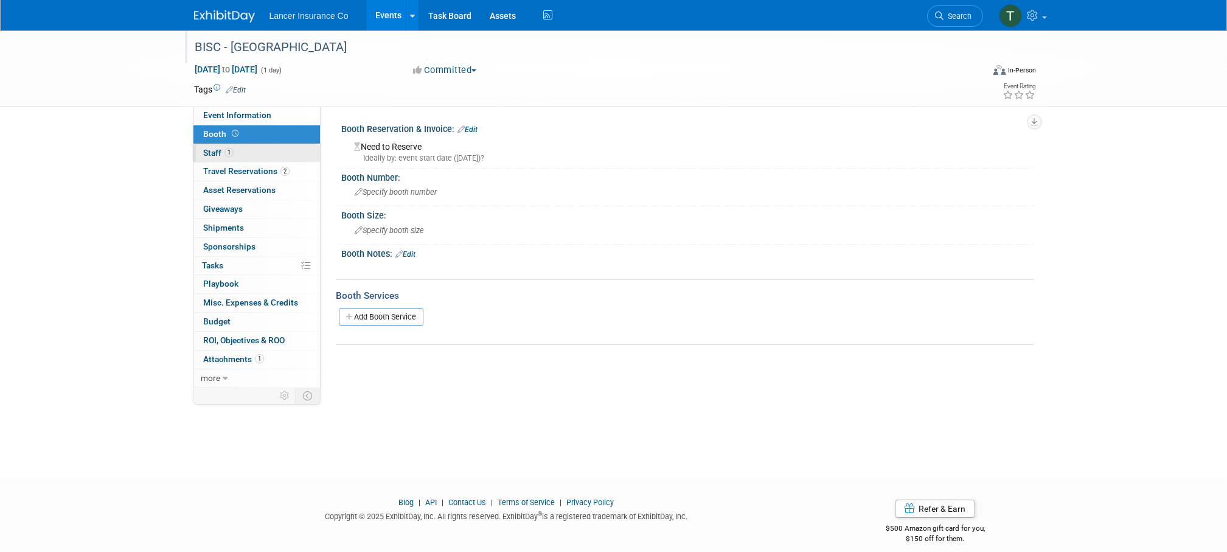
click at [214, 158] on link "1 Staff 1" at bounding box center [257, 153] width 127 height 18
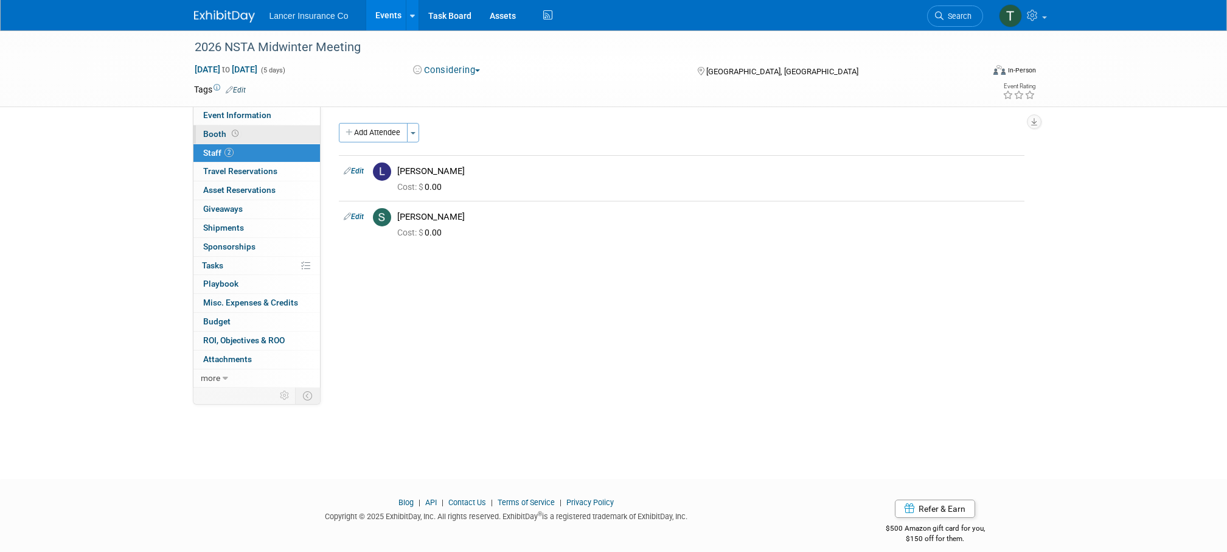
click at [215, 135] on span "Booth" at bounding box center [222, 134] width 38 height 10
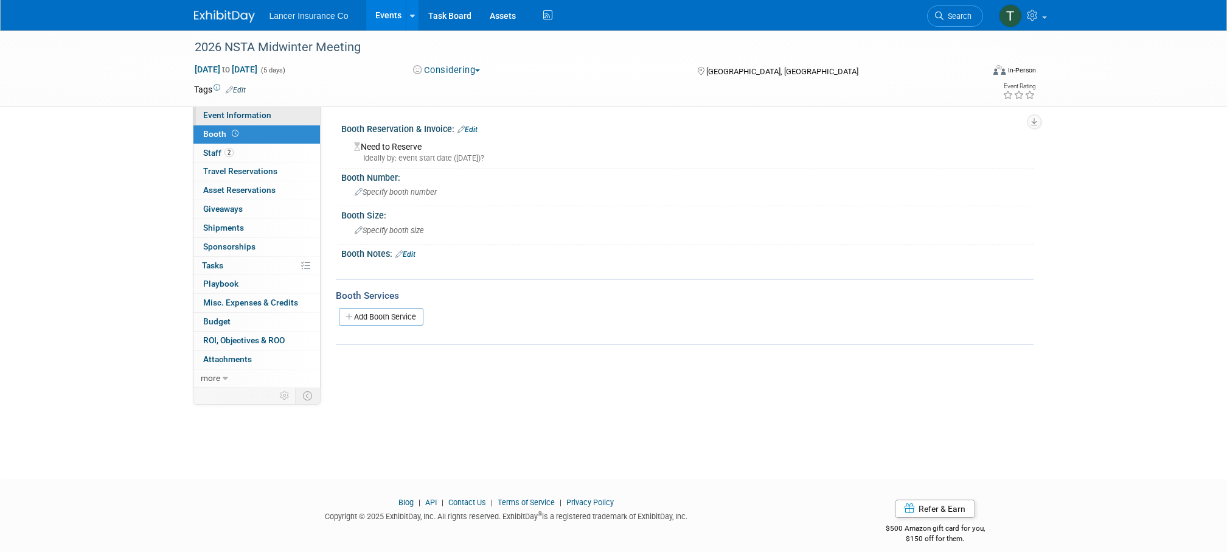
click at [237, 111] on span "Event Information" at bounding box center [237, 115] width 68 height 10
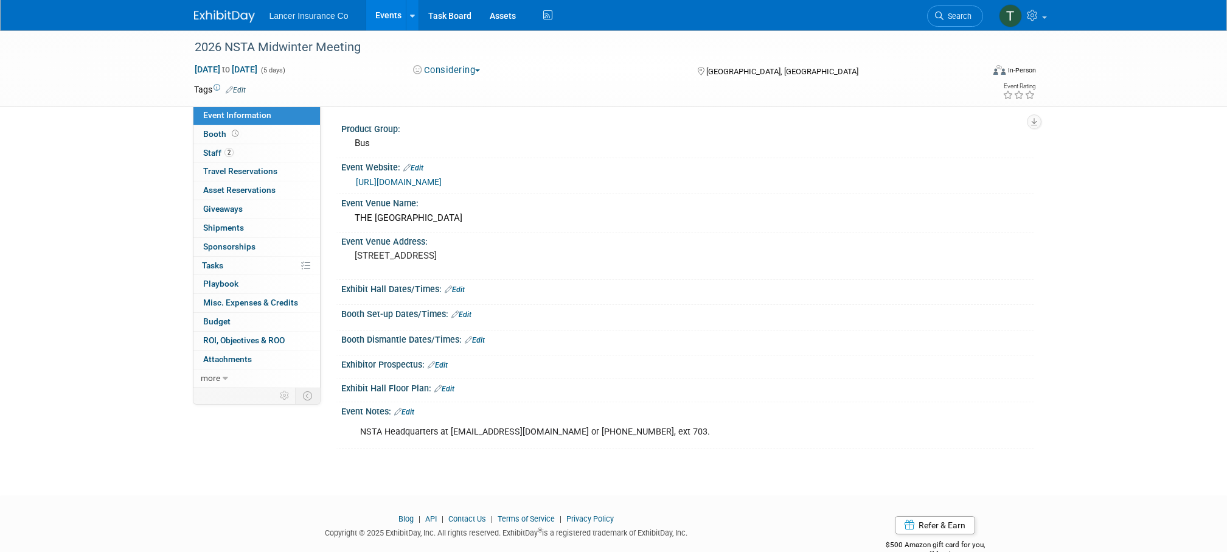
click at [422, 181] on link "https://yellowbuses.org/Conferences-Events/NSTA-Midwinter-Meeting" at bounding box center [399, 182] width 86 height 10
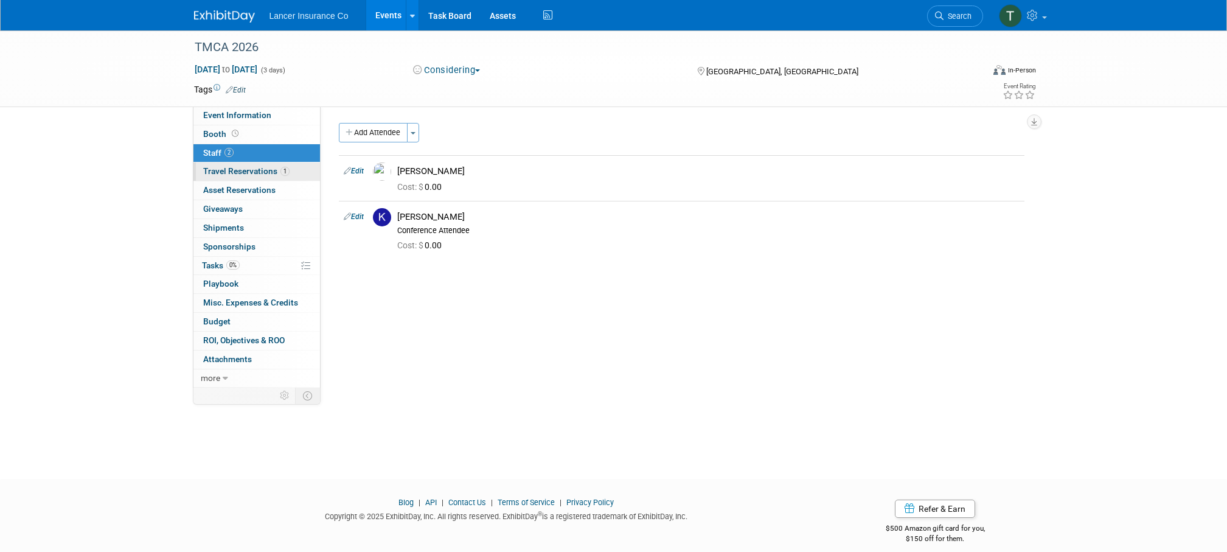
click at [250, 166] on span "Travel Reservations 1" at bounding box center [246, 171] width 86 height 10
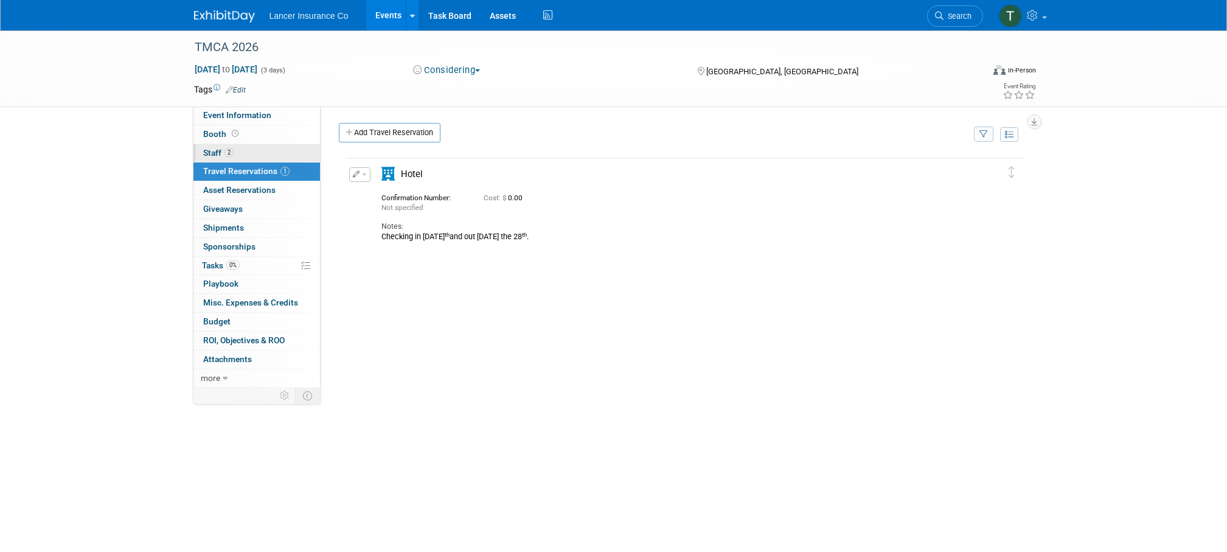
click at [218, 153] on span "Staff 2" at bounding box center [218, 153] width 30 height 10
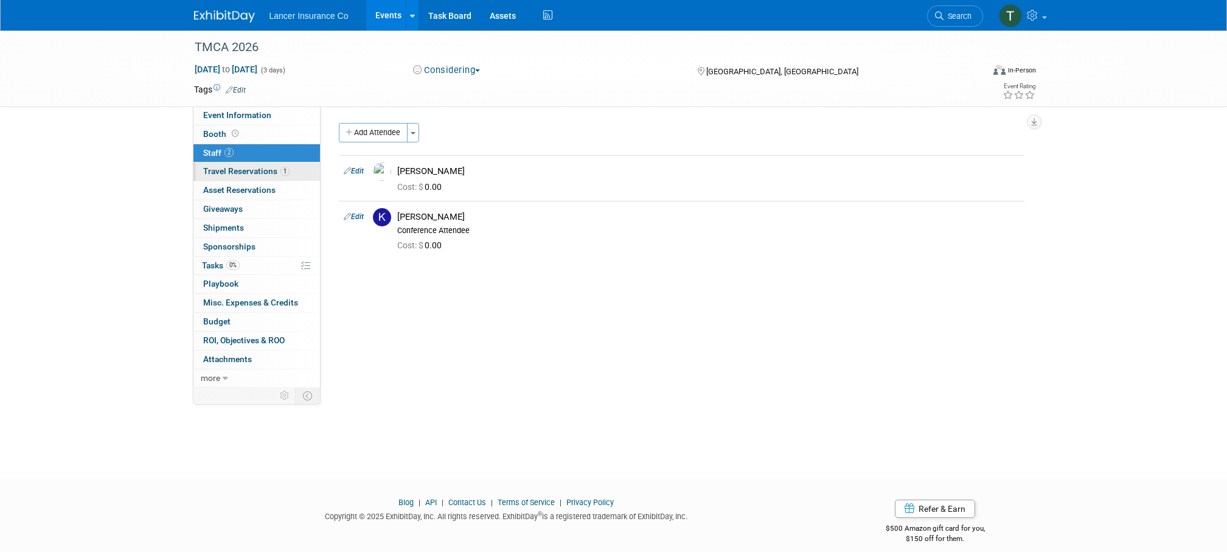
click at [238, 167] on span "Travel Reservations 1" at bounding box center [246, 171] width 86 height 10
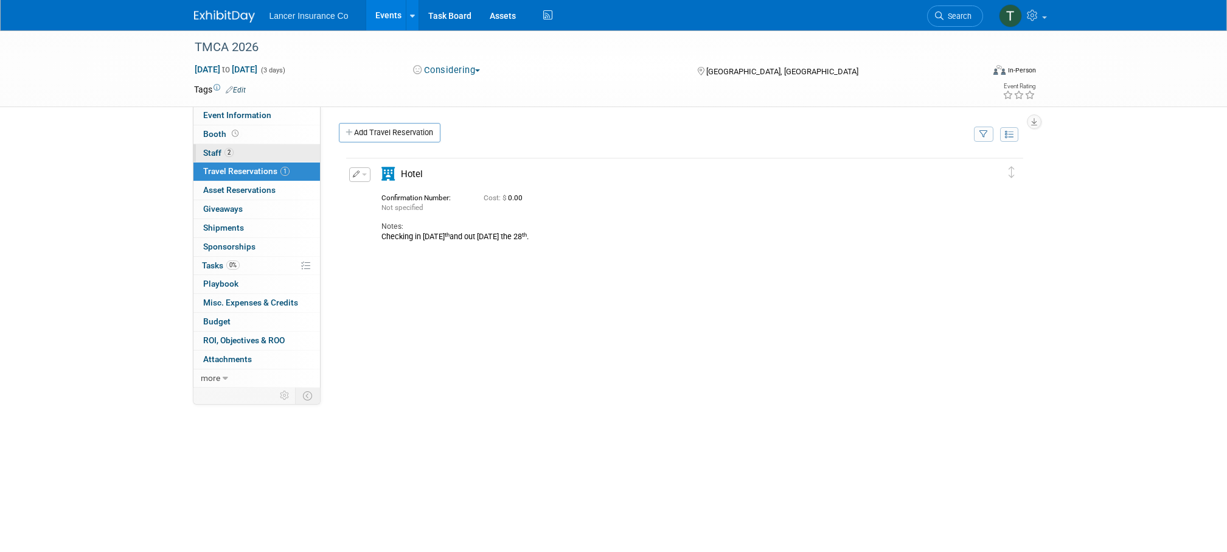
click at [212, 153] on span "Staff 2" at bounding box center [218, 153] width 30 height 10
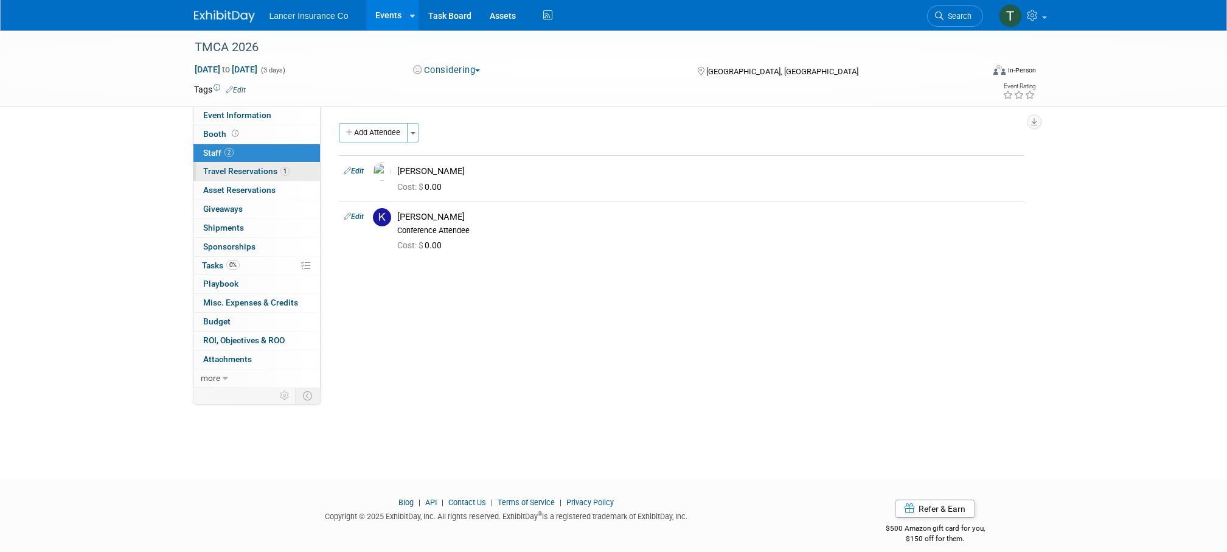
click at [250, 172] on span "Travel Reservations 1" at bounding box center [246, 171] width 86 height 10
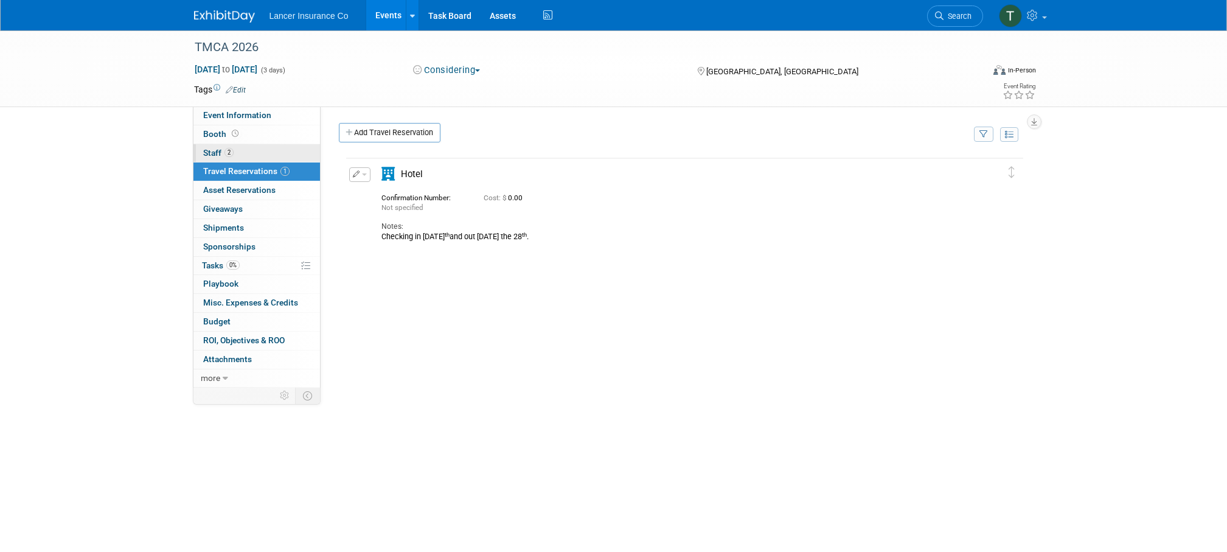
click at [213, 154] on span "Staff 2" at bounding box center [218, 153] width 30 height 10
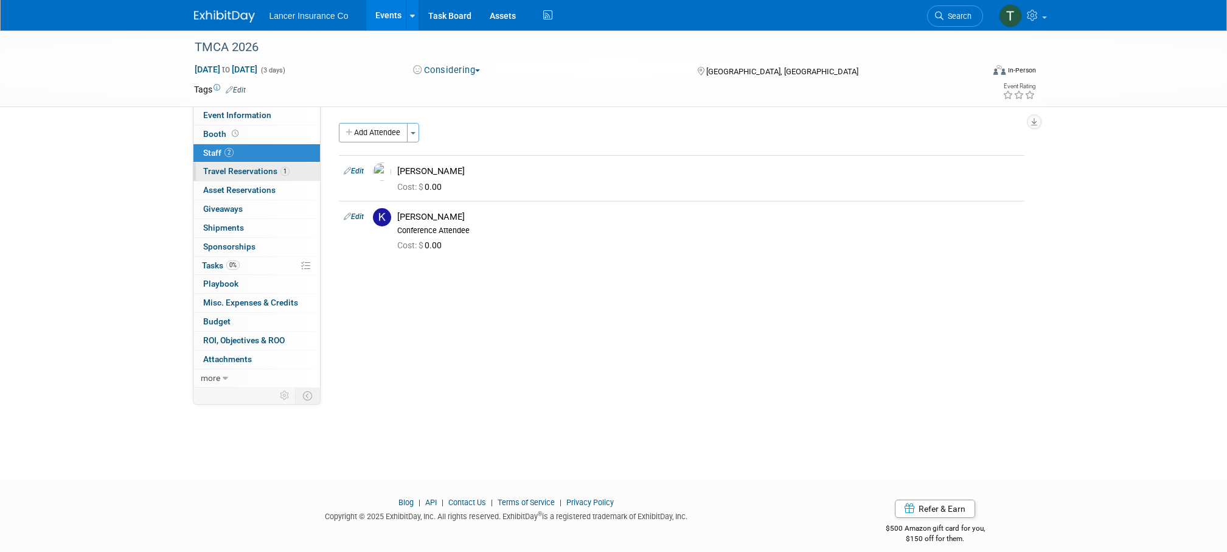
click at [220, 169] on span "Travel Reservations 1" at bounding box center [246, 171] width 86 height 10
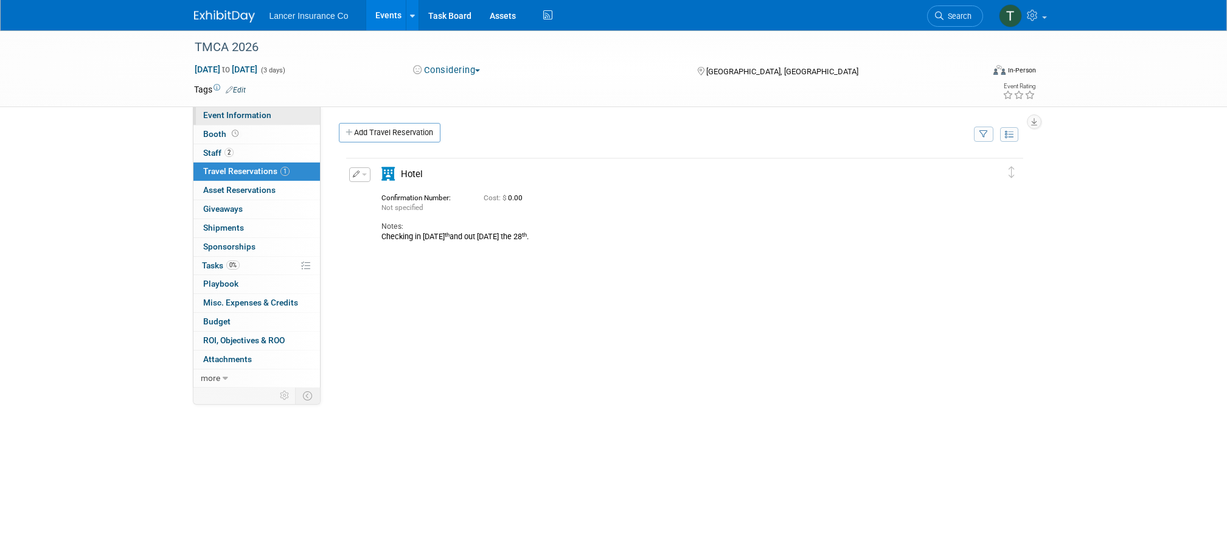
click at [220, 117] on span "Event Information" at bounding box center [237, 115] width 68 height 10
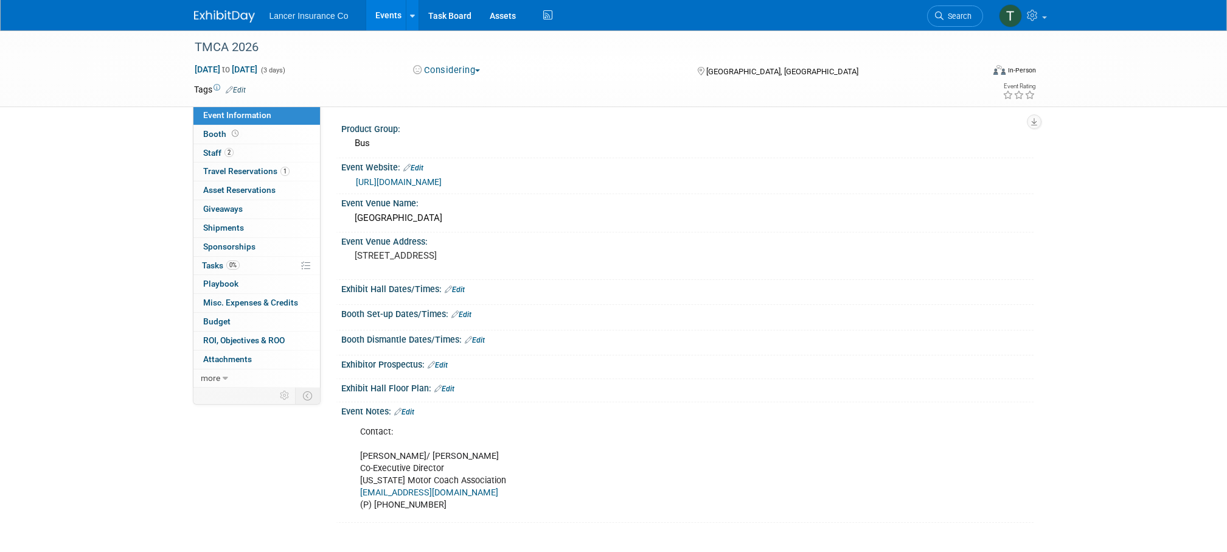
click at [380, 180] on link "https://tnmca.net/" at bounding box center [399, 182] width 86 height 10
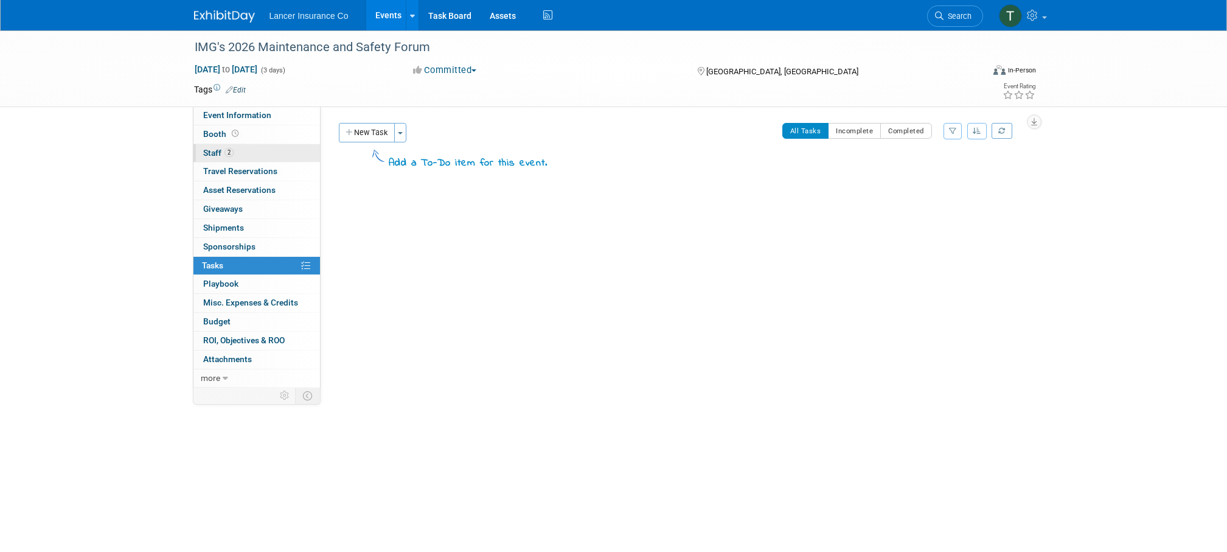
click at [214, 155] on span "Staff 2" at bounding box center [218, 153] width 30 height 10
click at [217, 151] on span "Staff 1" at bounding box center [218, 153] width 30 height 10
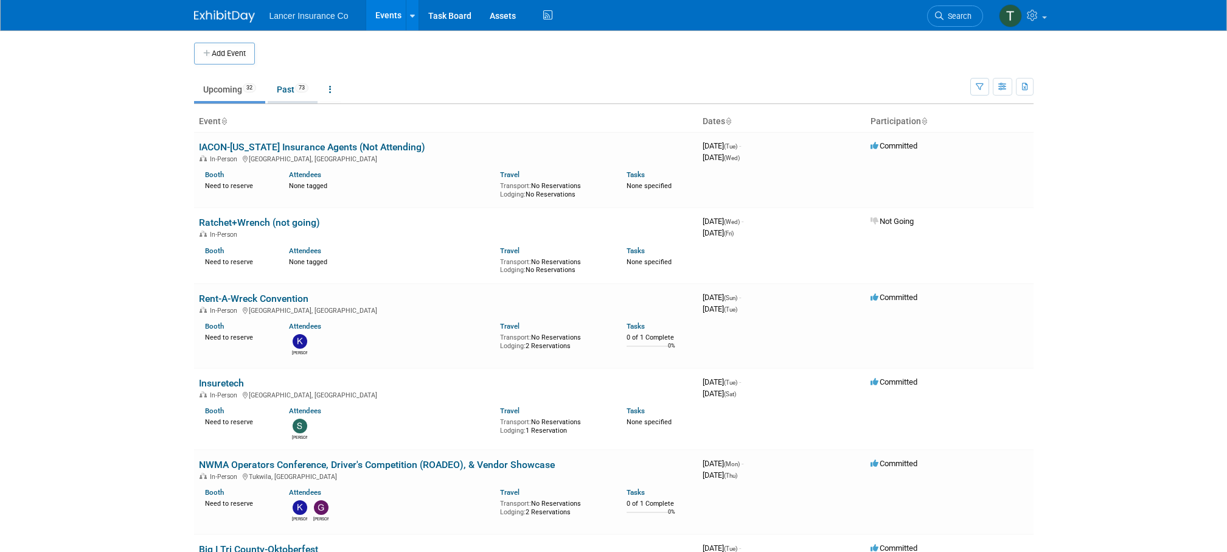
click at [288, 86] on link "Past 73" at bounding box center [293, 89] width 50 height 23
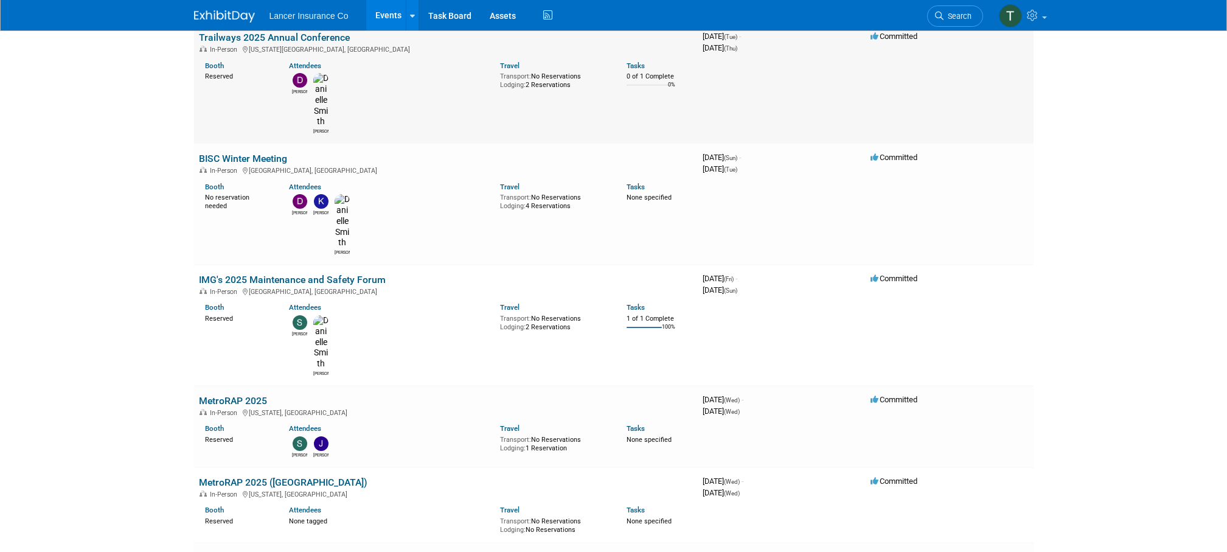
scroll to position [4889, 0]
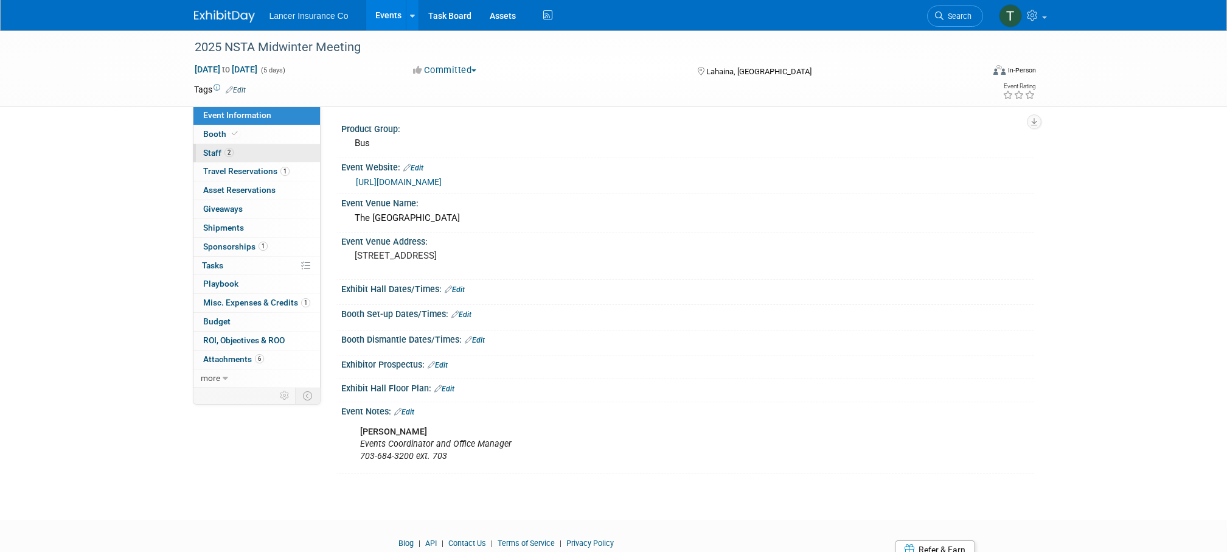
click at [217, 158] on link "2 Staff 2" at bounding box center [257, 153] width 127 height 18
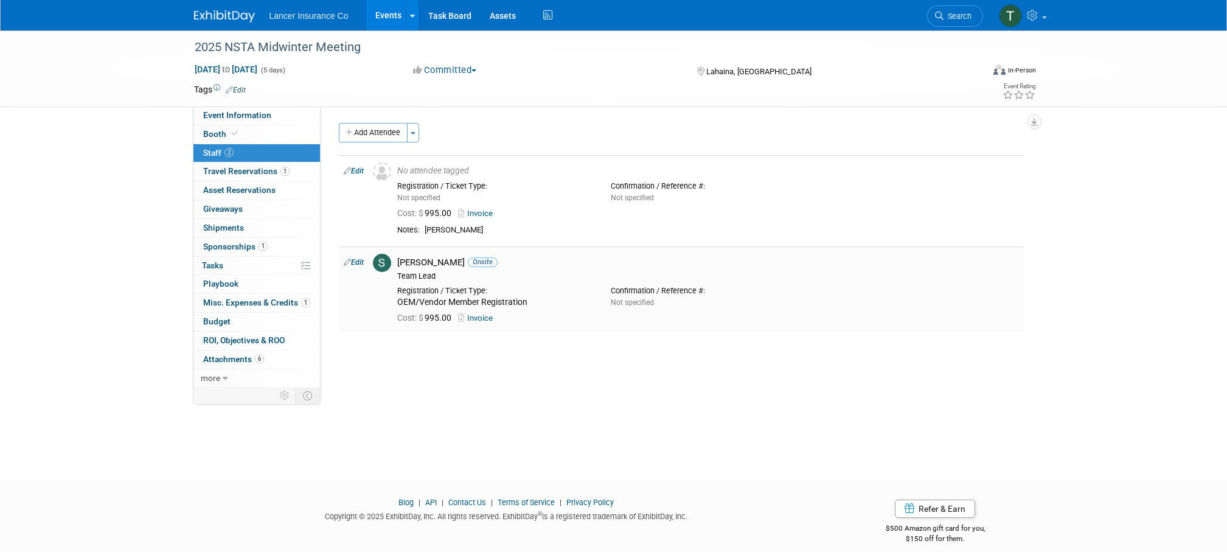
click at [484, 315] on link "Invoice" at bounding box center [478, 317] width 40 height 9
click at [240, 244] on span "Sponsorships 1" at bounding box center [235, 247] width 65 height 10
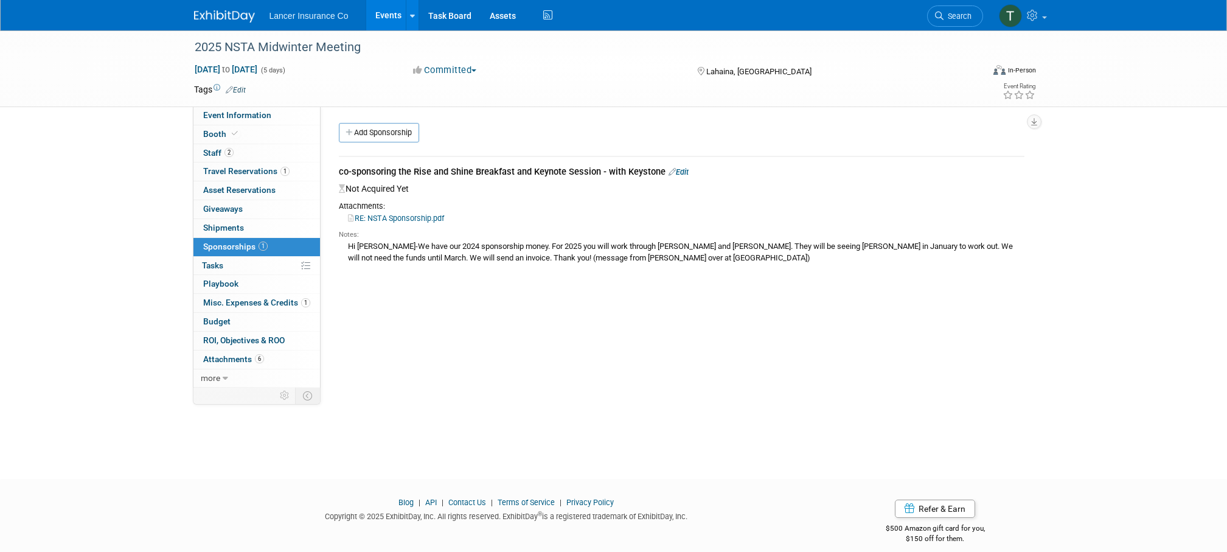
drag, startPoint x: 339, startPoint y: 167, endPoint x: 664, endPoint y: 172, distance: 325.0
click at [665, 172] on div "co-sponsoring the Rise and Shine Breakfast and Keynote Session - with Keystone …" at bounding box center [682, 173] width 686 height 15
copy div "co-sponsoring the Rise and Shine Breakfast and Keynote Session - with Keystone"
click at [416, 220] on link "RE: NSTA Sponsorship.pdf" at bounding box center [396, 218] width 96 height 9
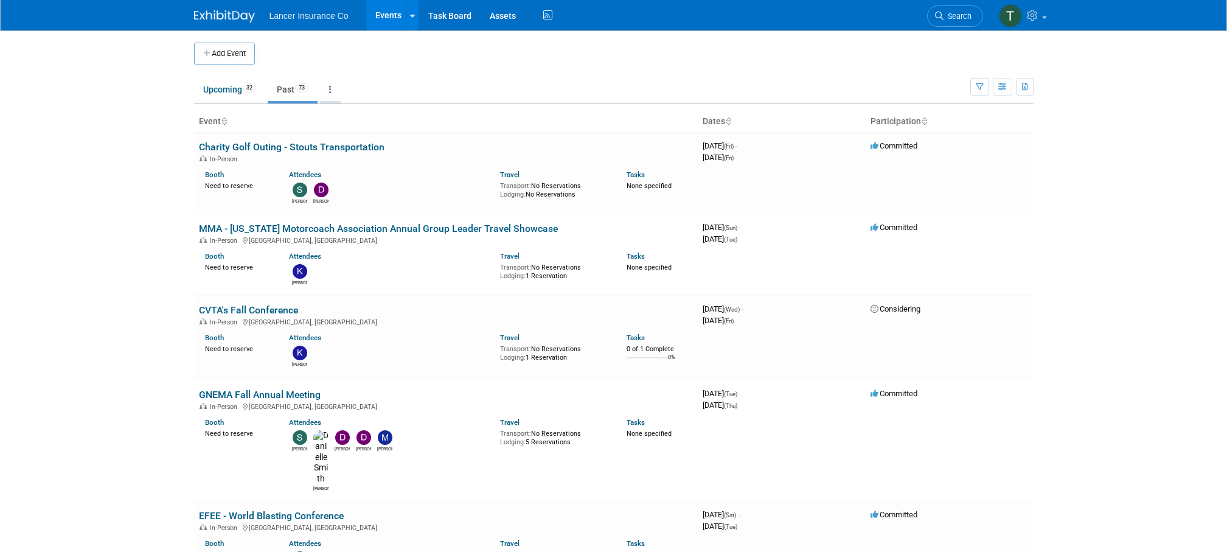
click at [334, 94] on link at bounding box center [330, 89] width 21 height 23
click at [356, 139] on link "Grouped Annually Events grouped by year" at bounding box center [368, 144] width 97 height 27
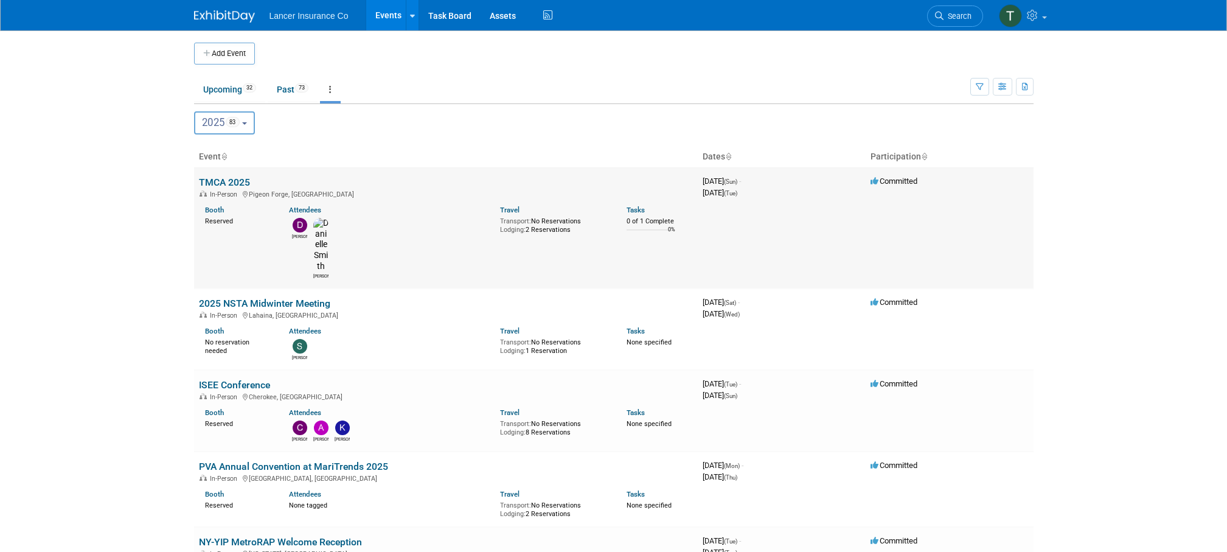
click at [230, 178] on link "TMCA 2025" at bounding box center [224, 182] width 51 height 12
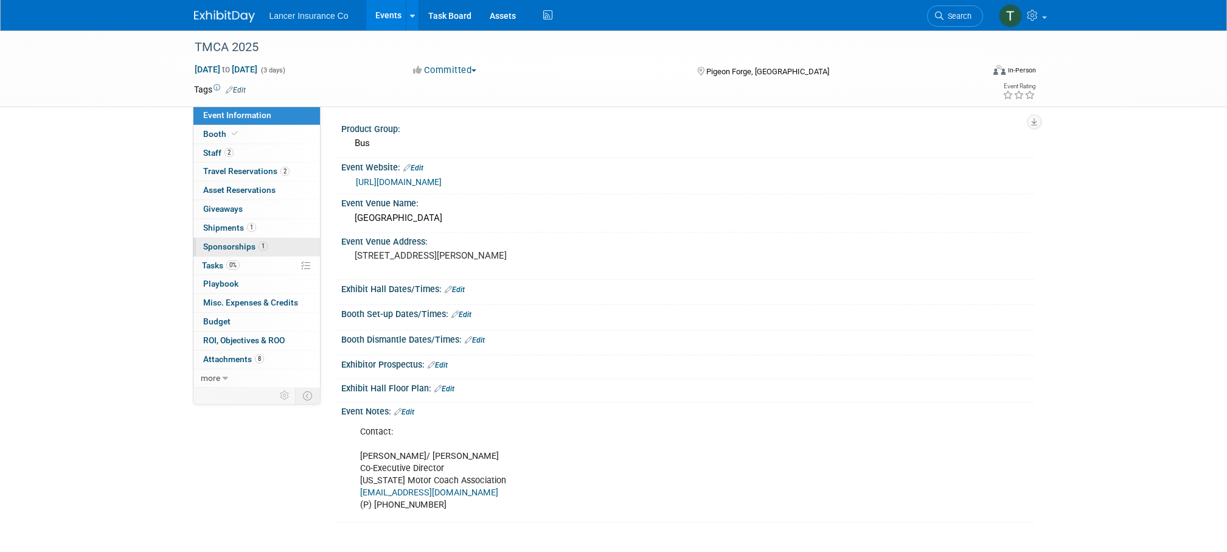
click at [228, 243] on span "Sponsorships 1" at bounding box center [235, 247] width 65 height 10
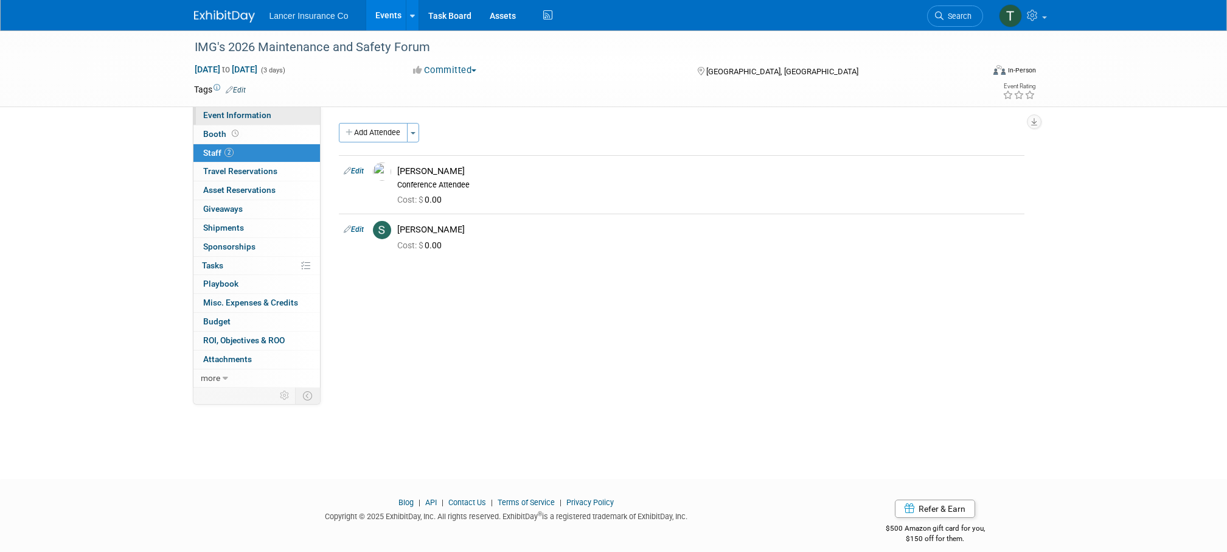
click at [218, 114] on span "Event Information" at bounding box center [237, 115] width 68 height 10
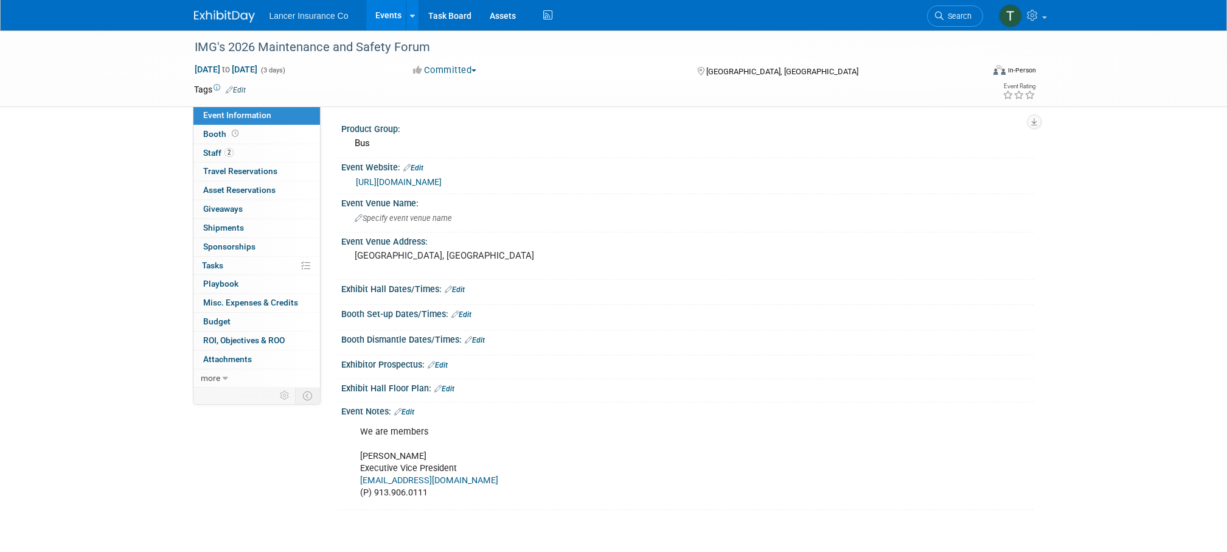
click at [399, 183] on link "[URL][DOMAIN_NAME]" at bounding box center [399, 182] width 86 height 10
click at [400, 184] on link "[URL][DOMAIN_NAME]" at bounding box center [399, 182] width 86 height 10
